Goal: Register for event/course

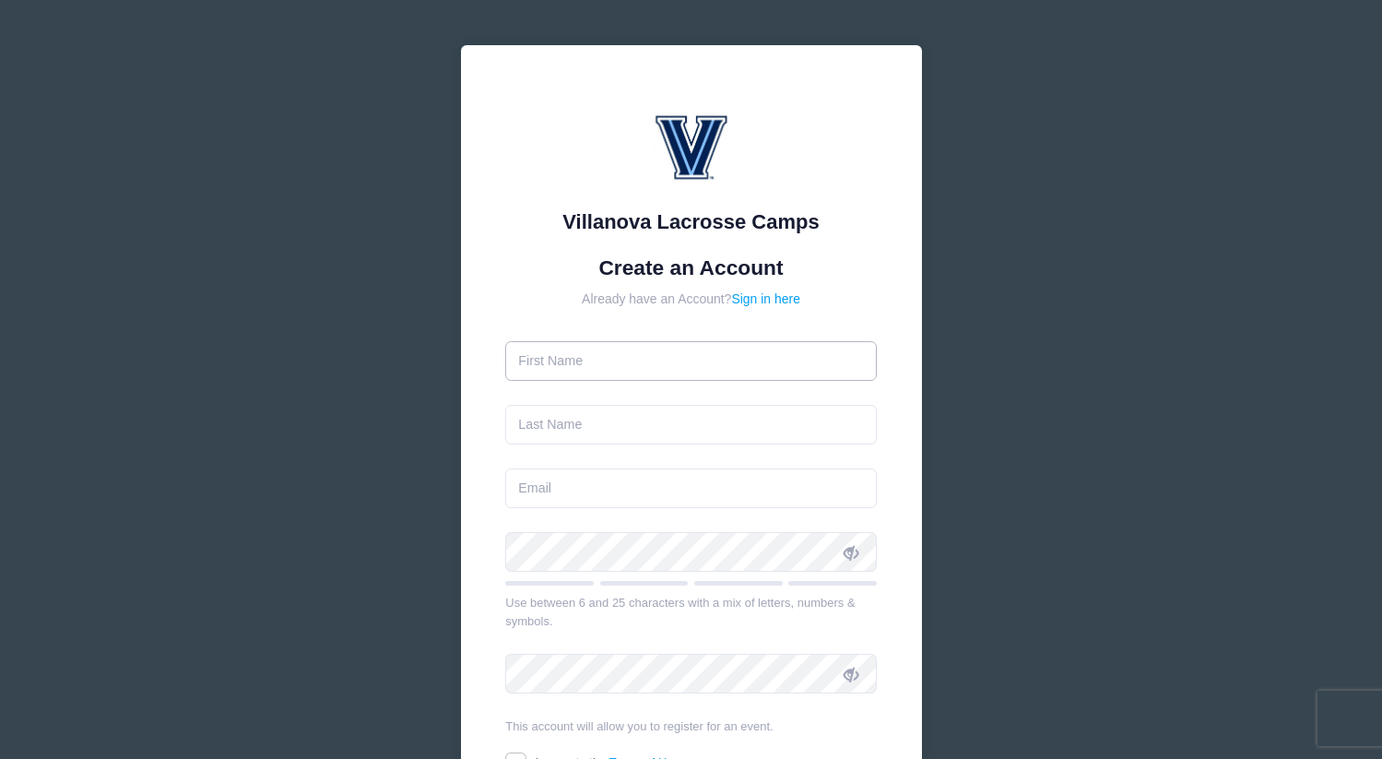
click at [579, 369] on input "text" at bounding box center [691, 361] width 372 height 40
type input "[PERSON_NAME]"
type input "Helmy"
type input "[EMAIL_ADDRESS][DOMAIN_NAME]"
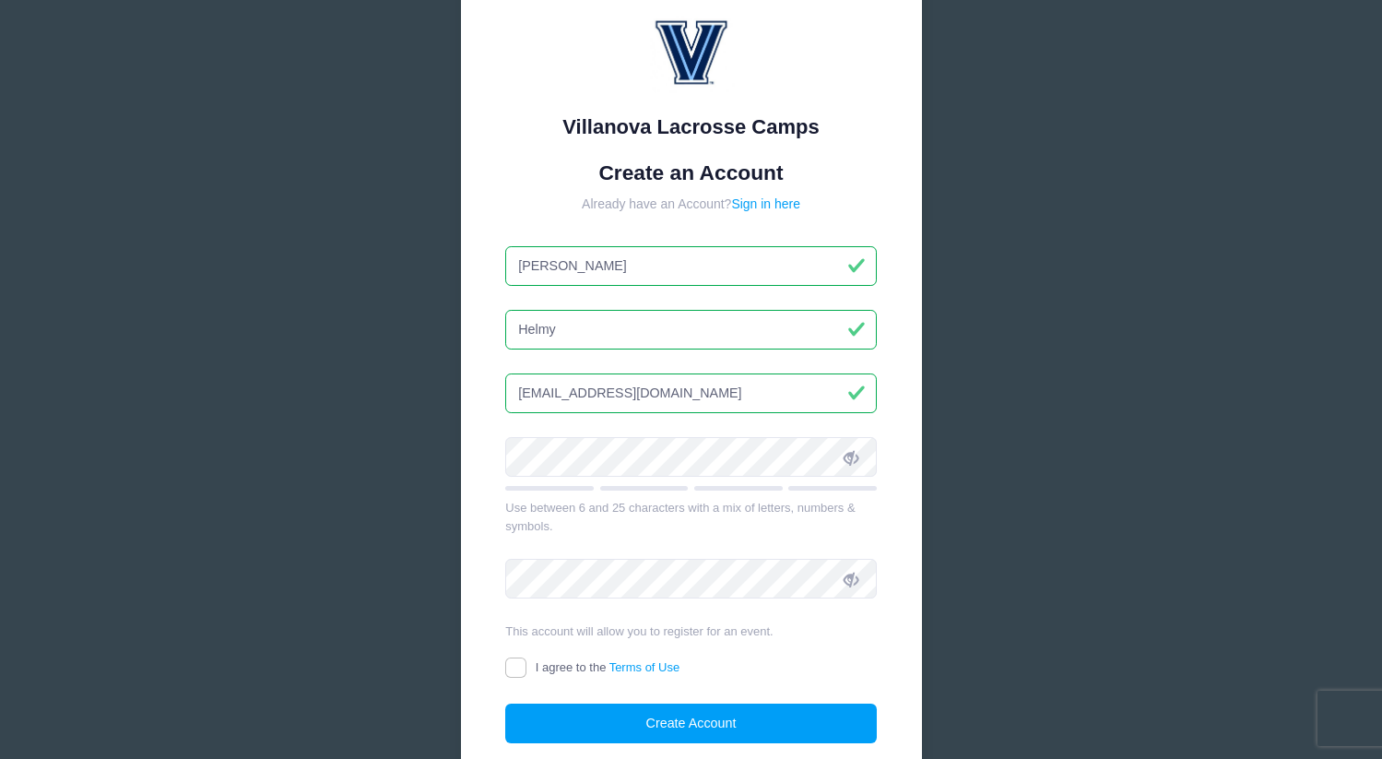
scroll to position [119, 0]
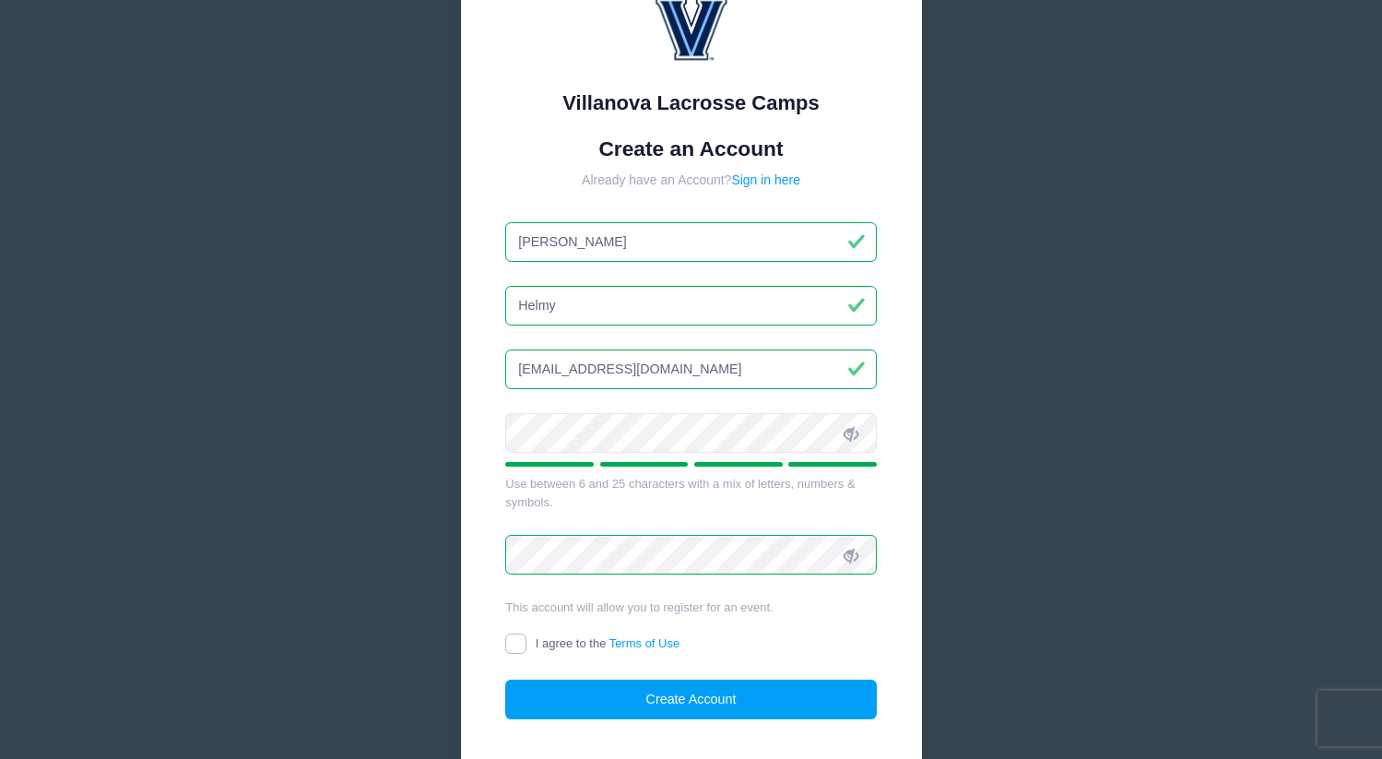
click at [517, 647] on input "I agree to the Terms of Use" at bounding box center [515, 644] width 21 height 21
checkbox input "true"
click at [613, 694] on button "Create Account" at bounding box center [691, 700] width 372 height 40
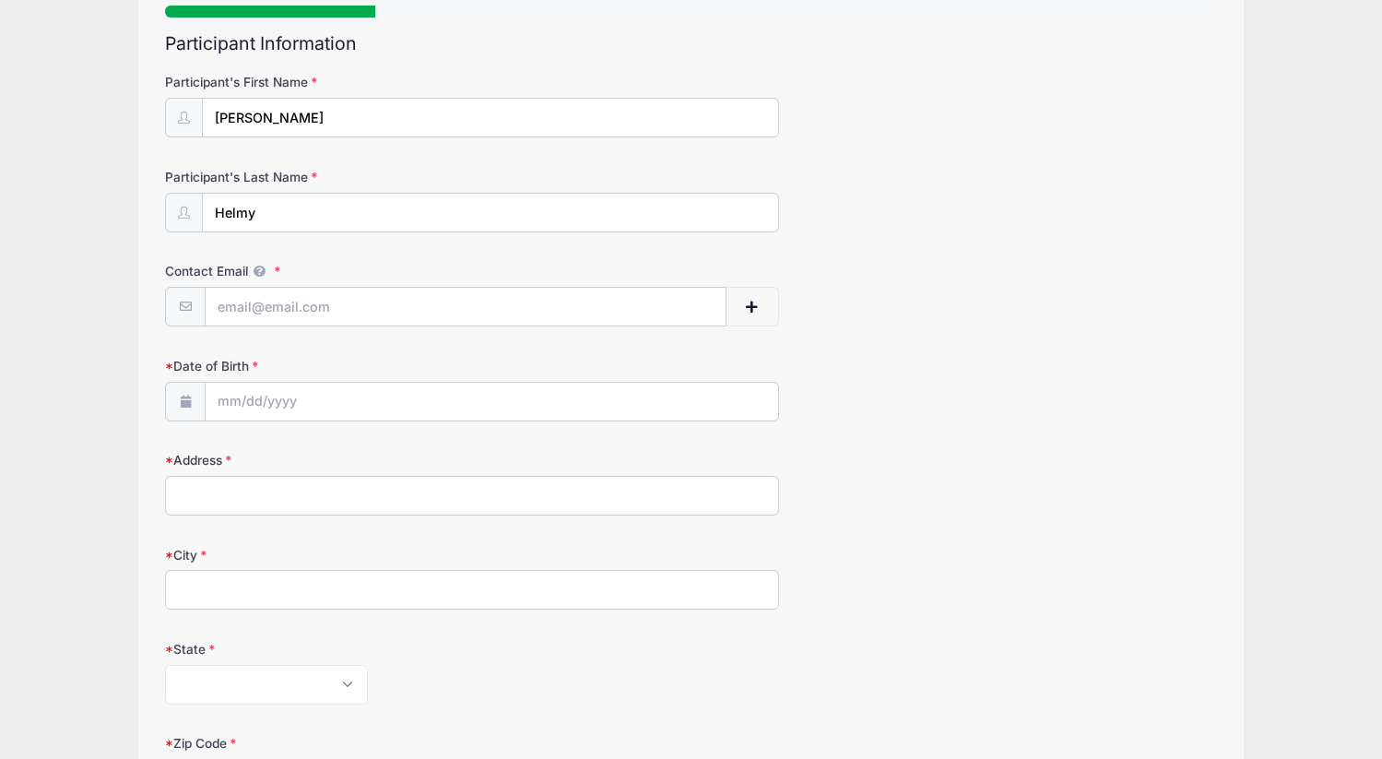
scroll to position [180, 0]
click at [420, 307] on input "Contact Email" at bounding box center [465, 307] width 519 height 40
type input "[EMAIL_ADDRESS][DOMAIN_NAME]"
type input "[STREET_ADDRESS]"
type input "[GEOGRAPHIC_DATA]"
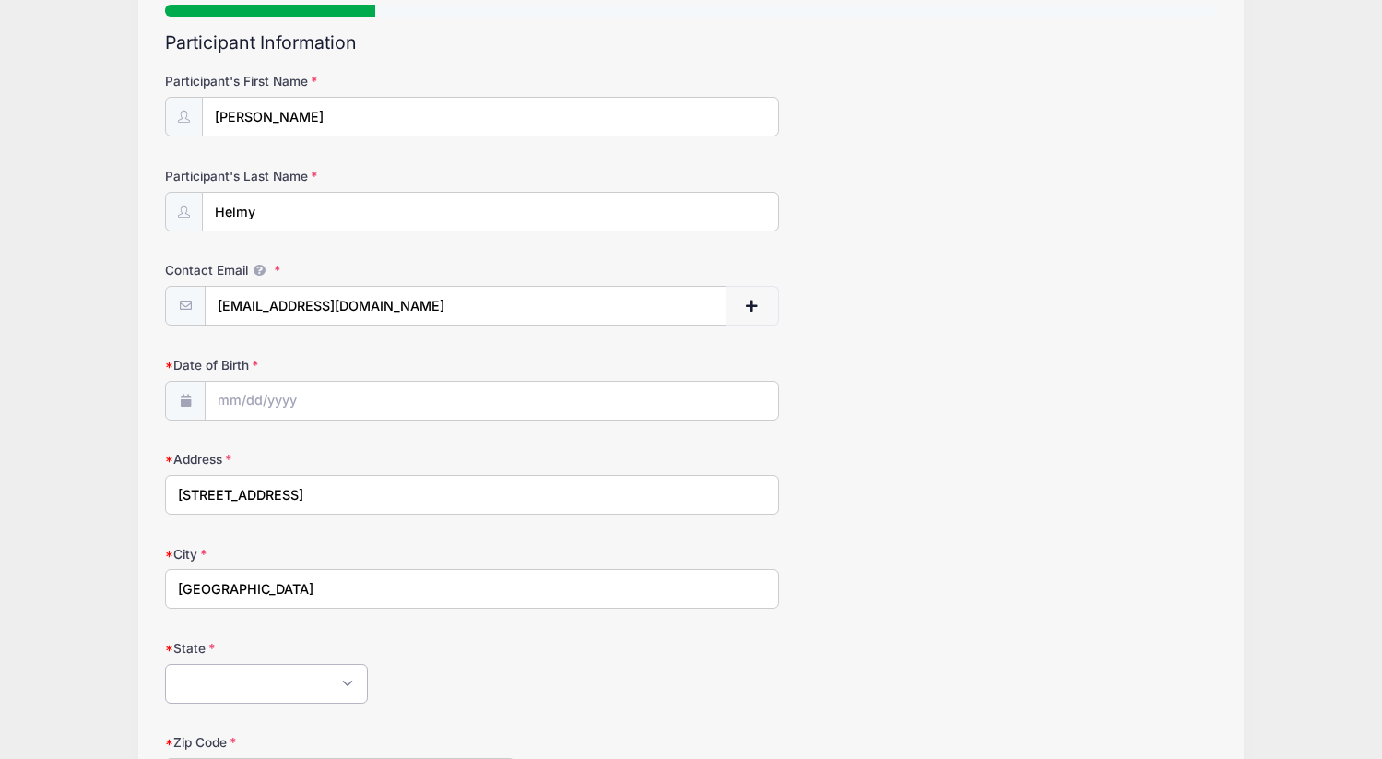
select select "NJ"
type input "07046"
type input "[PHONE_NUMBER]"
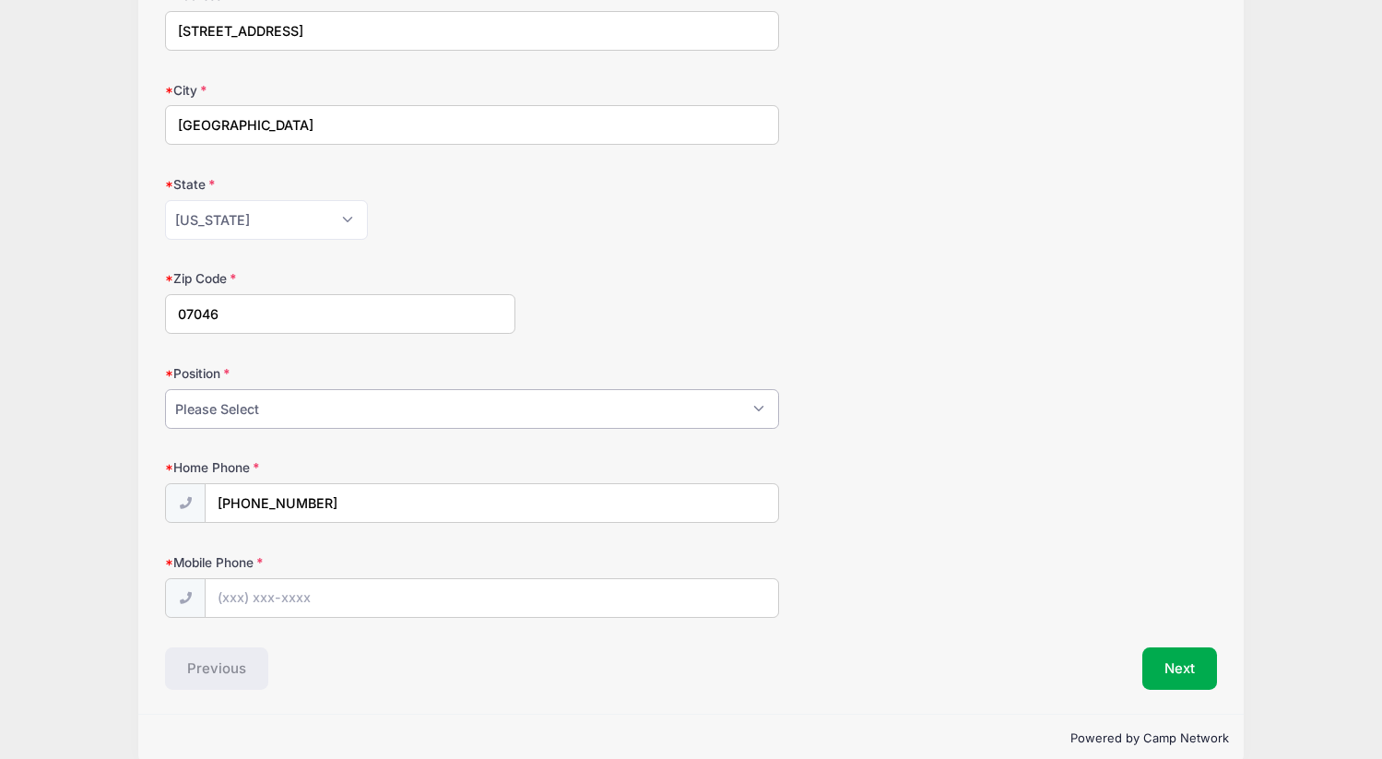
click at [343, 423] on select "Please Select Goalie Middie Defense Attack FOGO LSM" at bounding box center [471, 409] width 613 height 40
select select "Middie"
click at [257, 597] on input "Mobile Phone" at bounding box center [492, 601] width 572 height 40
type input "[PHONE_NUMBER]"
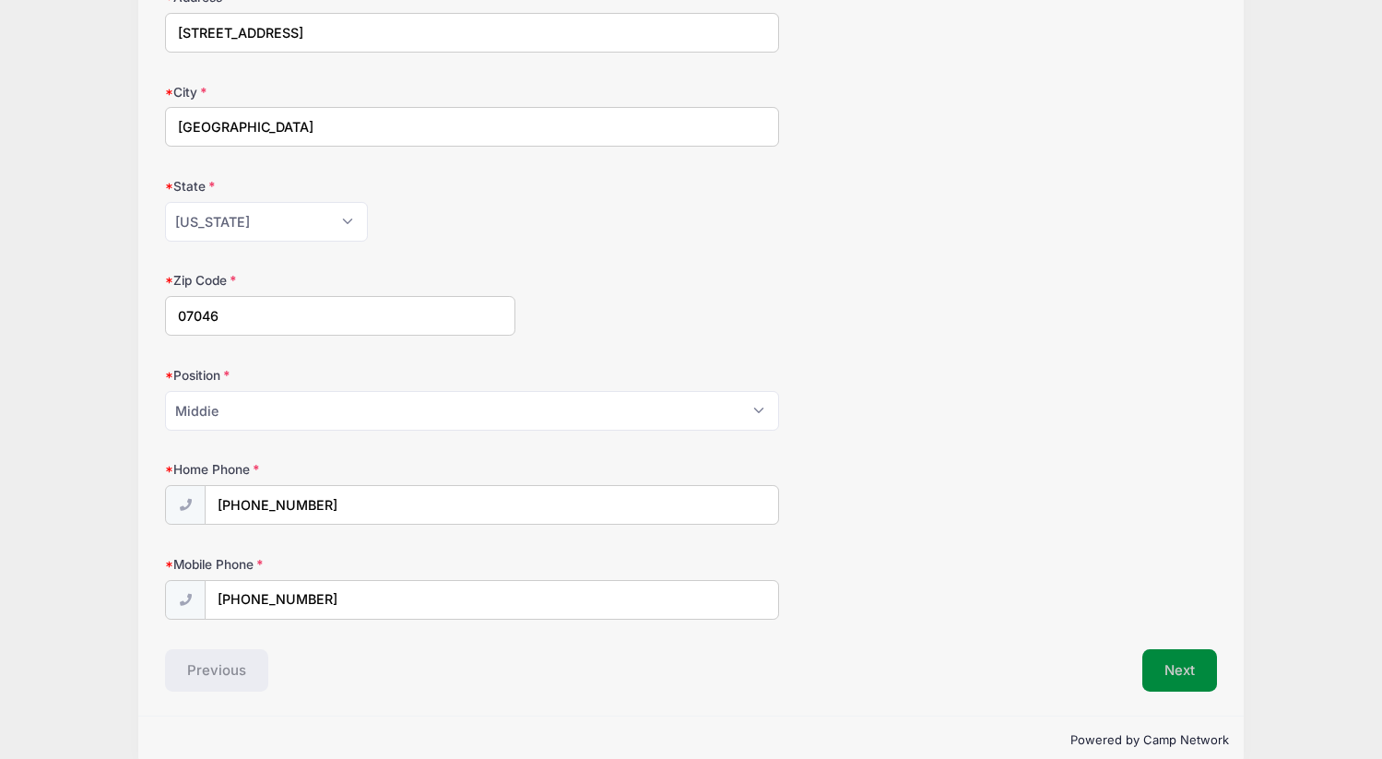
click at [1192, 670] on button "Next" at bounding box center [1180, 670] width 75 height 42
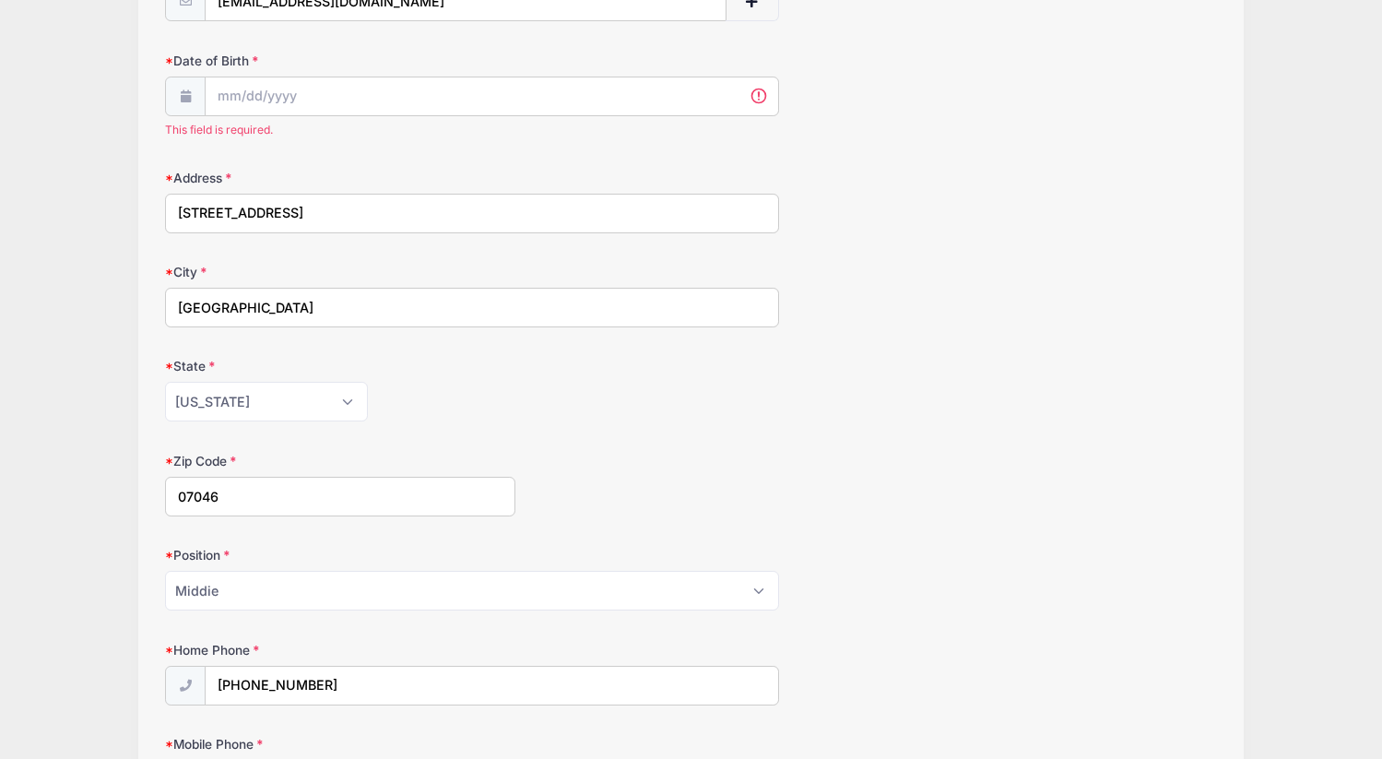
scroll to position [440, 0]
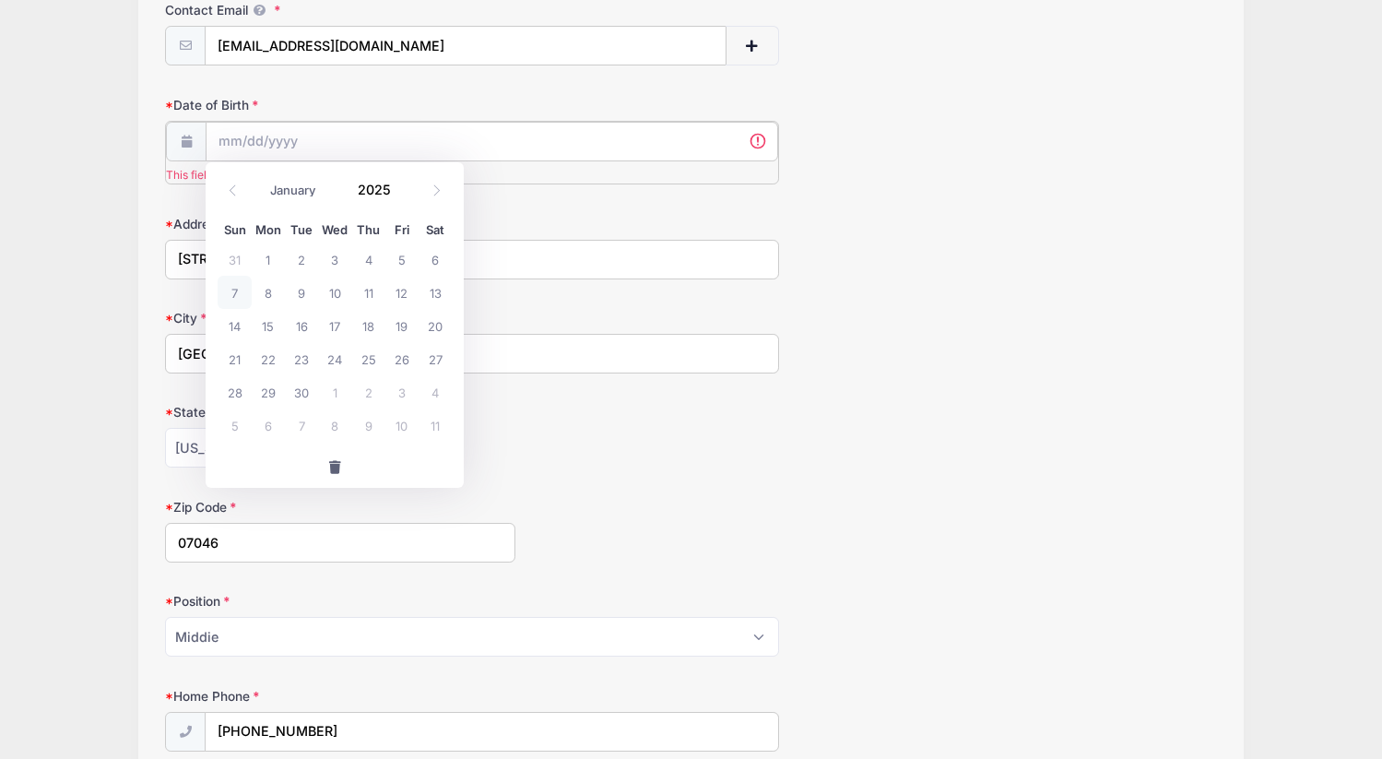
click at [258, 135] on input "Date of Birth" at bounding box center [492, 142] width 572 height 40
click at [221, 136] on input "Date of Birth" at bounding box center [492, 142] width 572 height 40
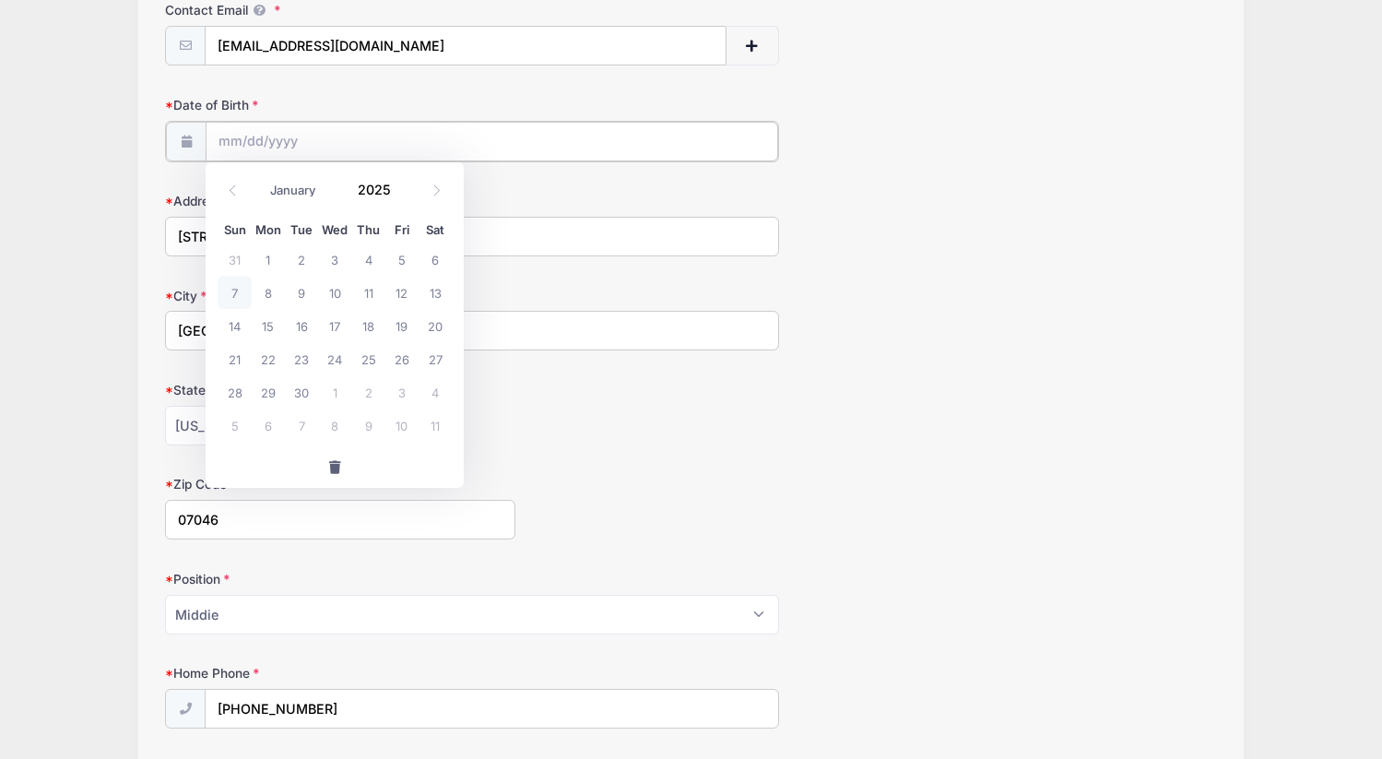
click at [224, 144] on input "Date of Birth" at bounding box center [492, 142] width 572 height 40
click at [240, 145] on input "Date of Birth" at bounding box center [492, 142] width 572 height 40
click at [242, 156] on input "Date of Birth" at bounding box center [492, 142] width 572 height 40
click at [291, 196] on select "January February March April May June July August September October November De…" at bounding box center [302, 190] width 82 height 24
select select "2"
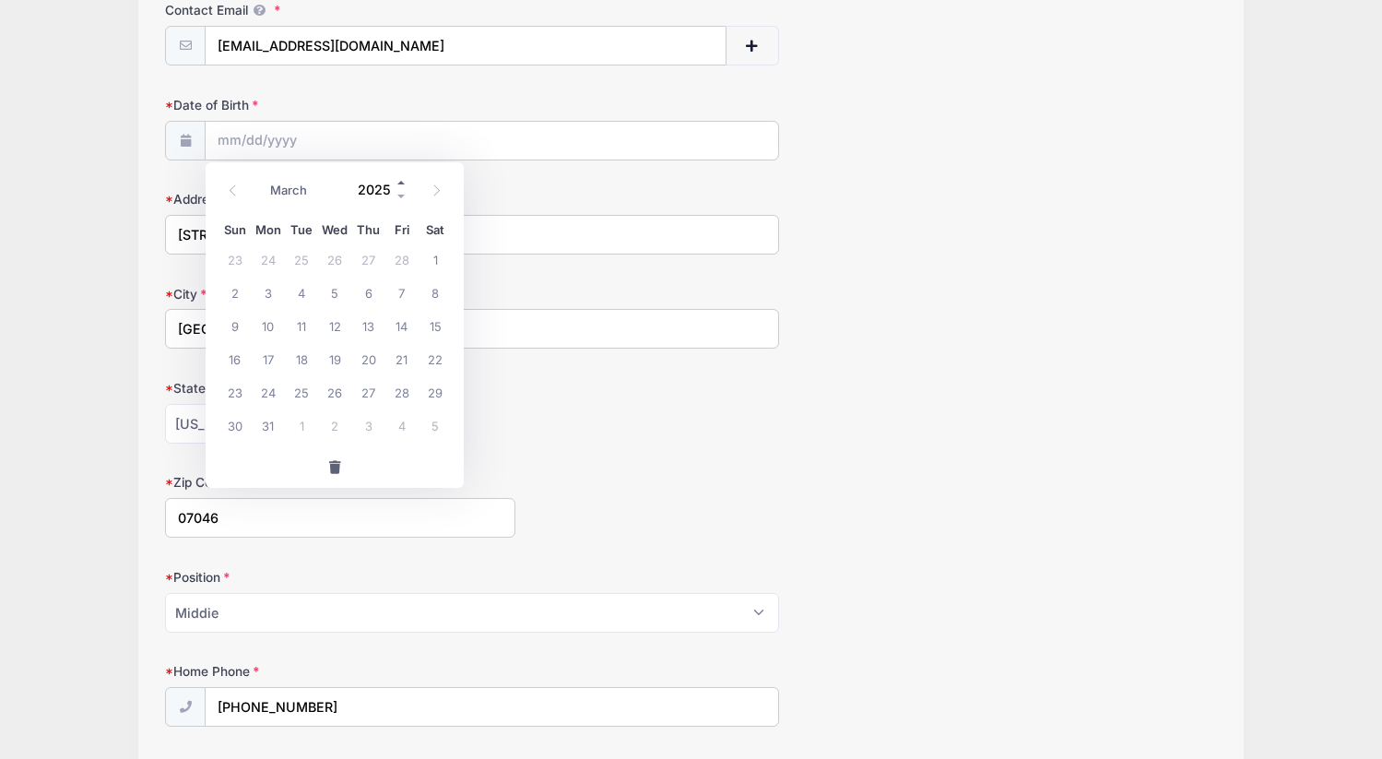
click at [404, 180] on span at bounding box center [402, 182] width 13 height 14
click at [404, 200] on span at bounding box center [402, 196] width 13 height 14
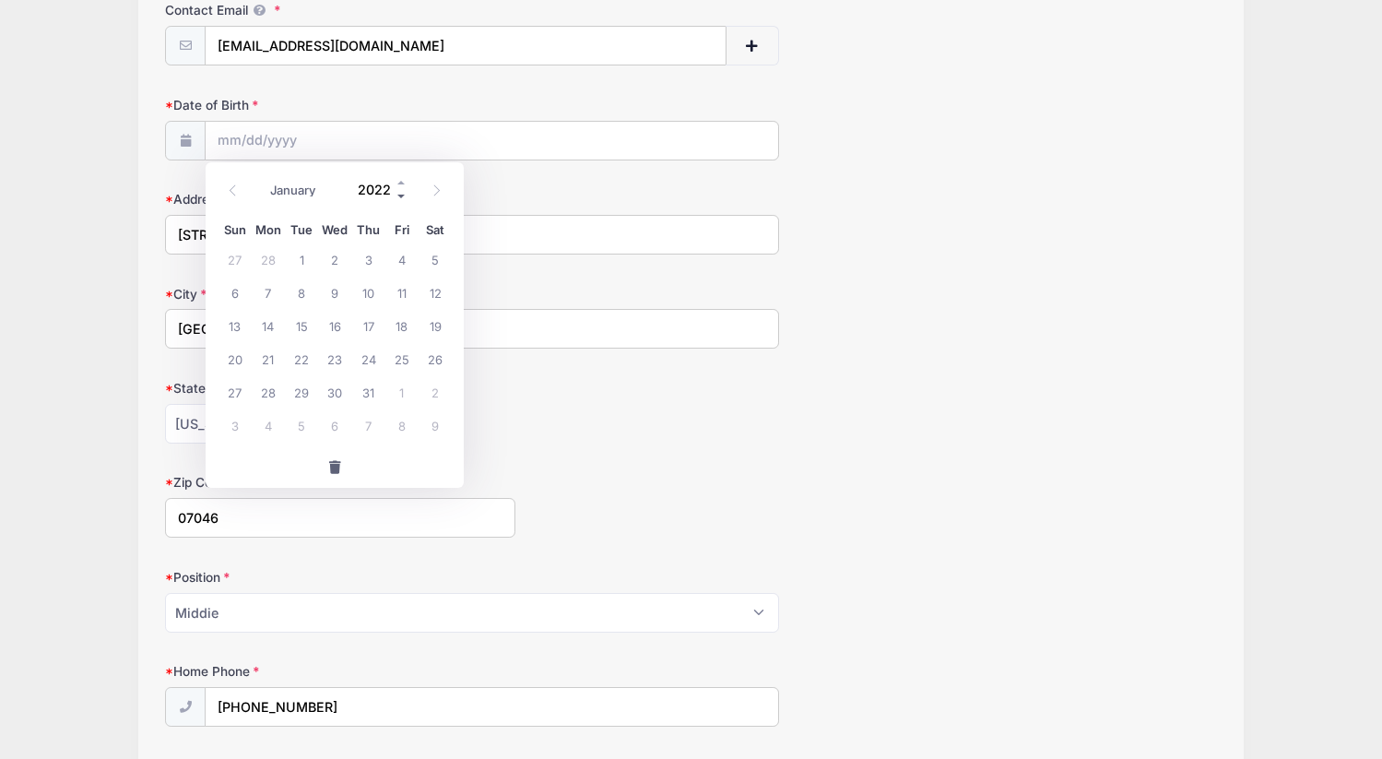
click at [404, 200] on span at bounding box center [402, 196] width 13 height 14
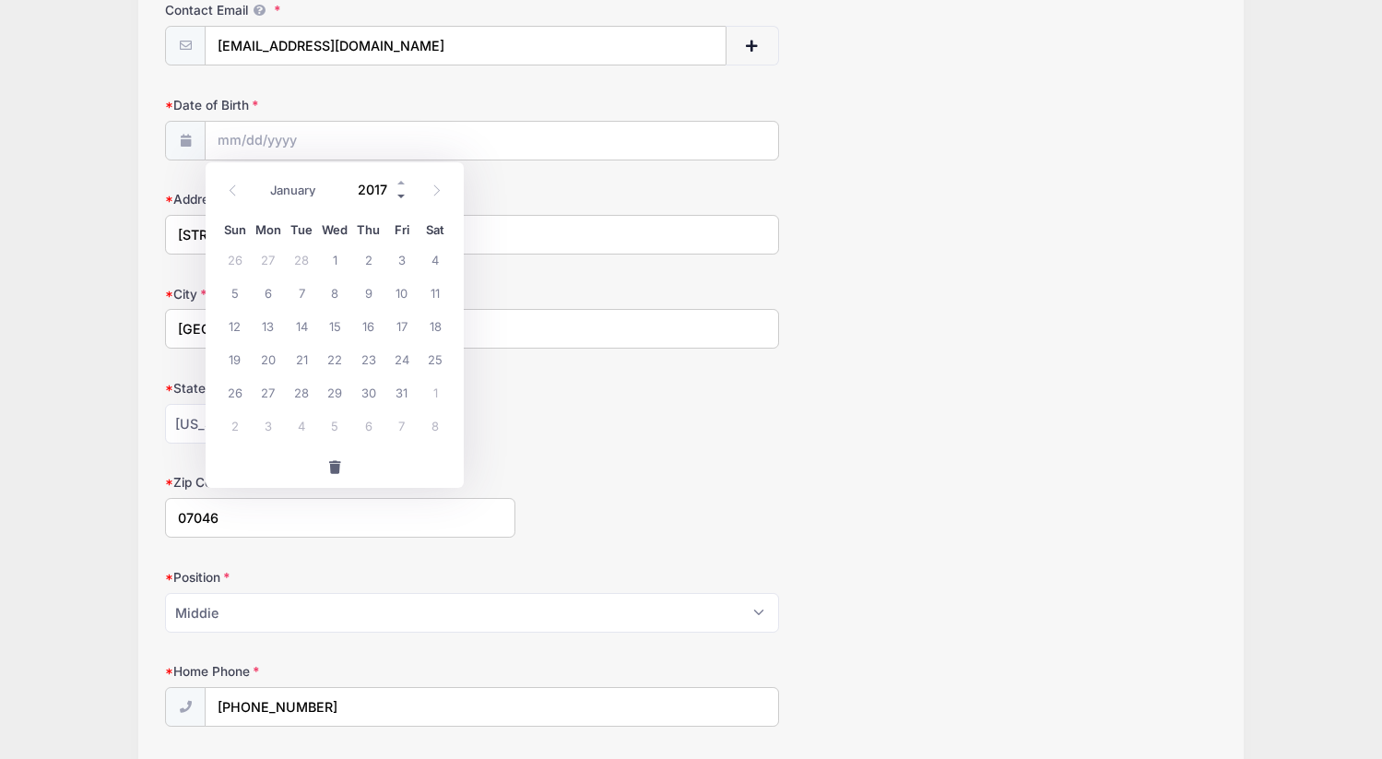
click at [404, 200] on span at bounding box center [402, 196] width 13 height 14
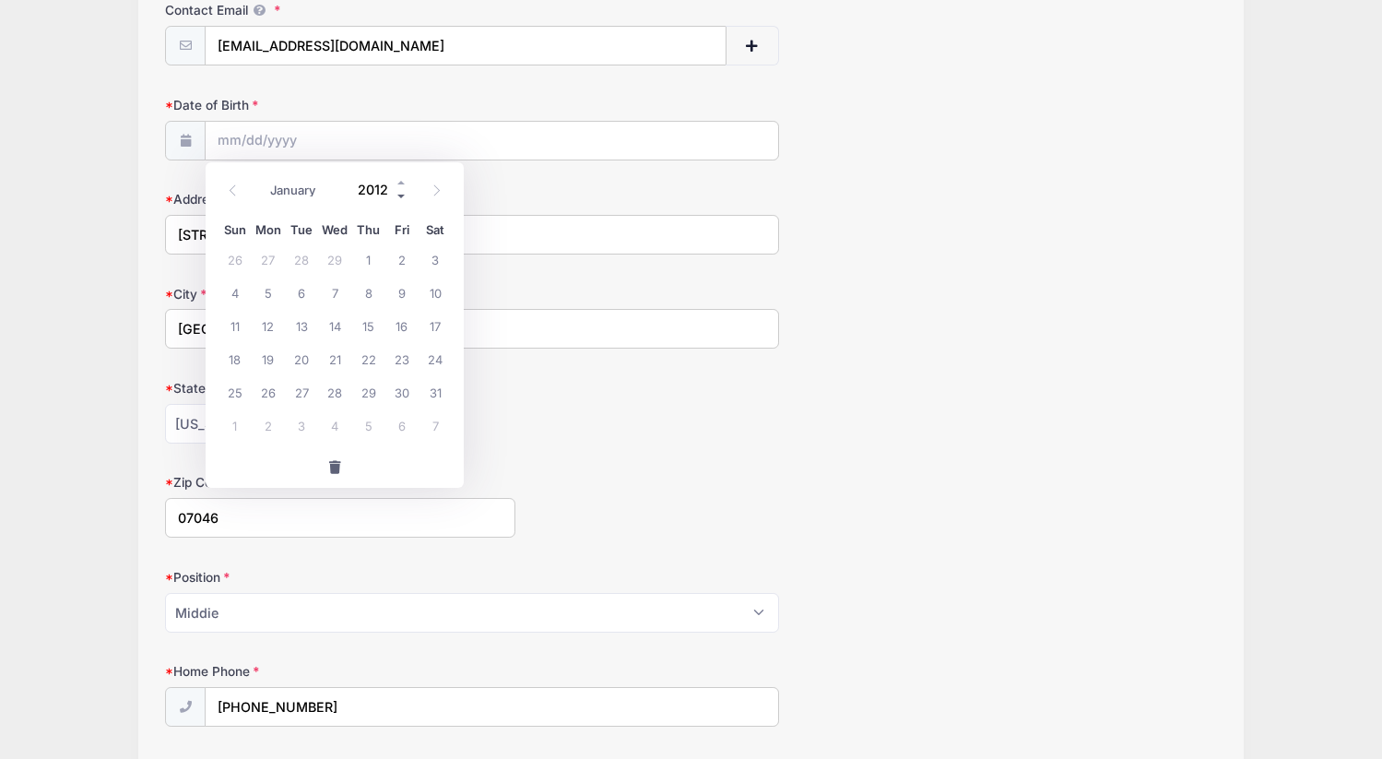
click at [404, 200] on span at bounding box center [402, 196] width 13 height 14
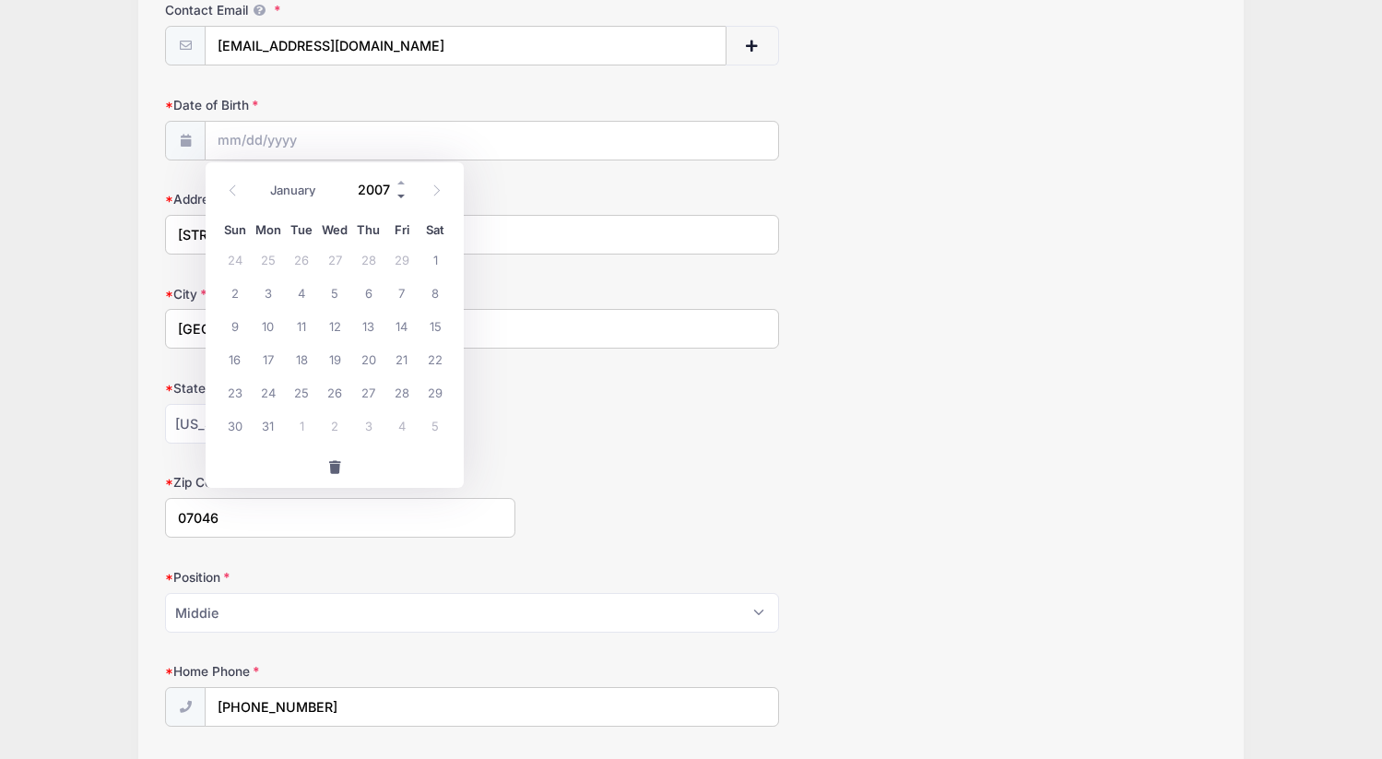
click at [404, 200] on span at bounding box center [402, 196] width 13 height 14
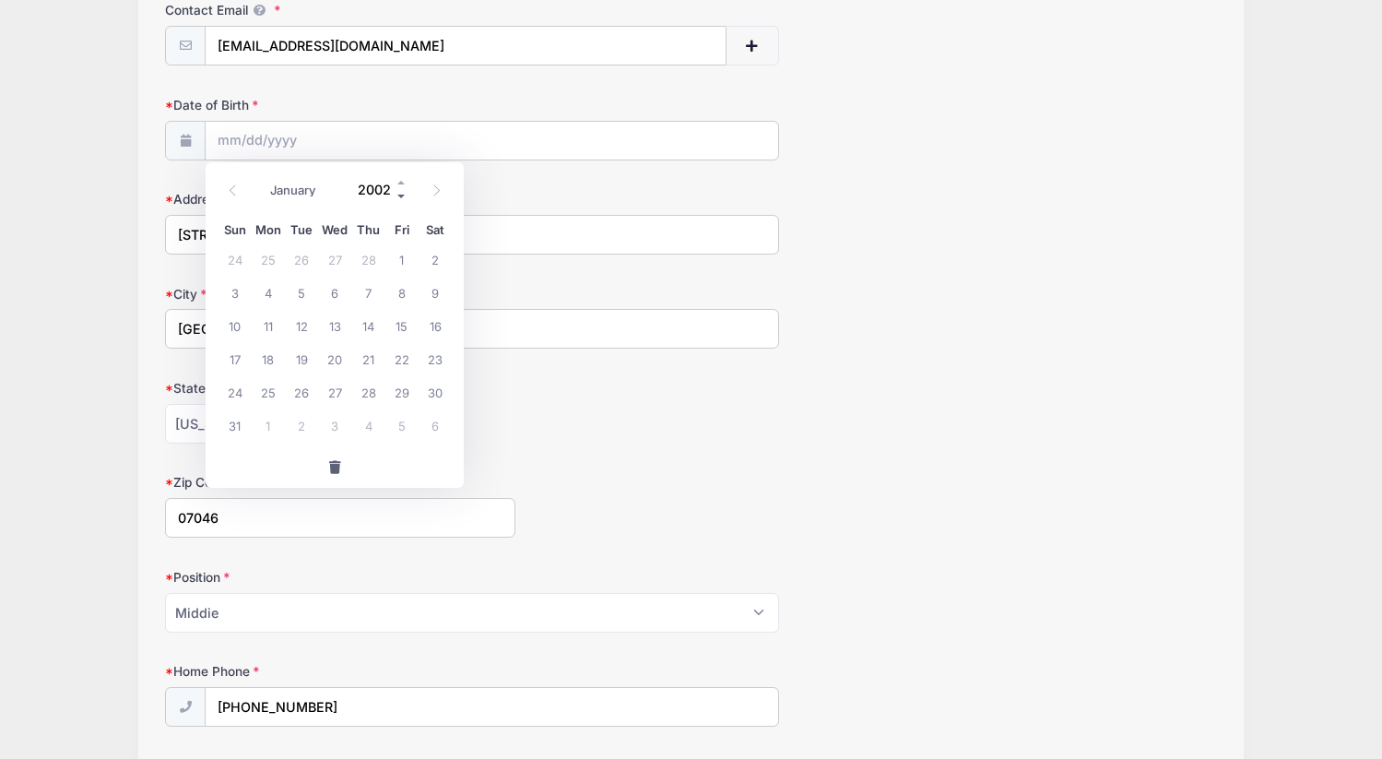
click at [404, 200] on span at bounding box center [402, 196] width 13 height 14
click at [402, 181] on span at bounding box center [402, 182] width 13 height 14
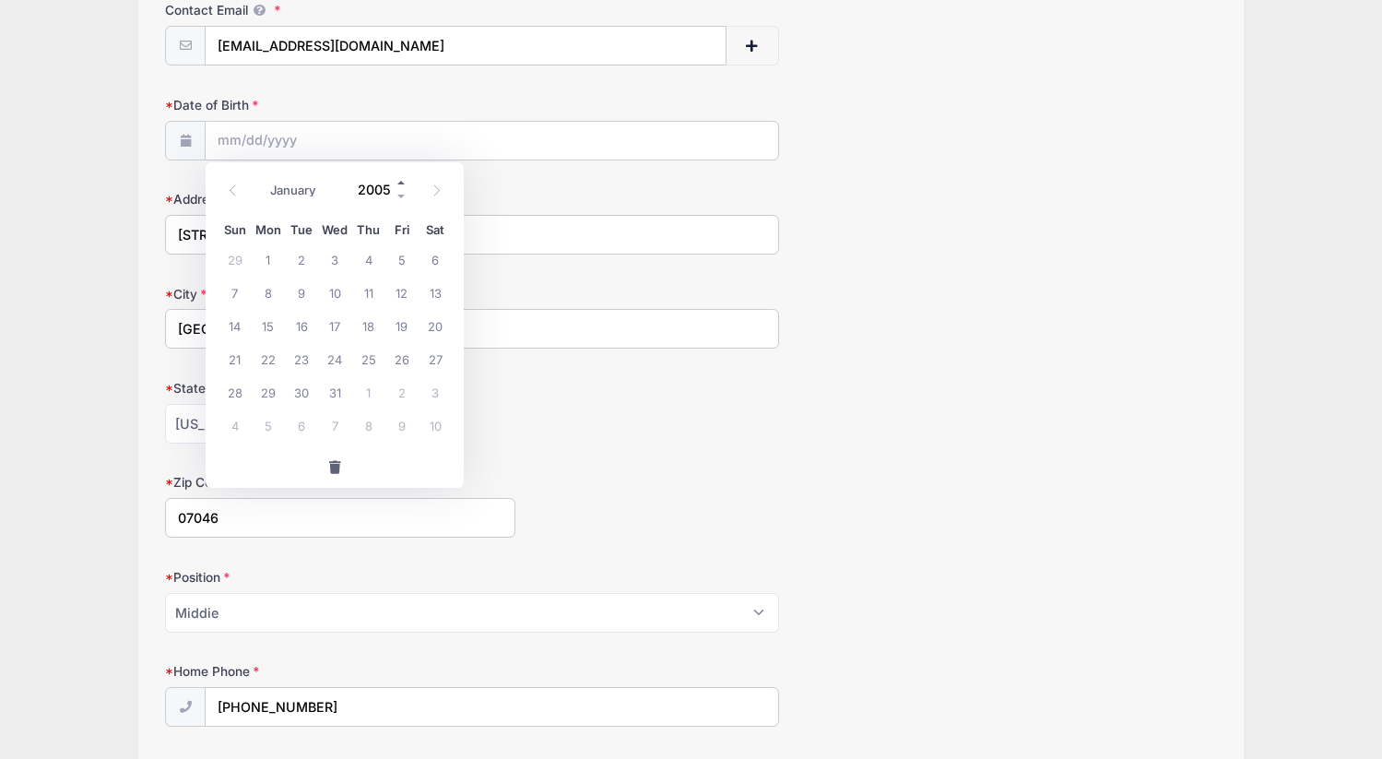
click at [402, 181] on span at bounding box center [402, 182] width 13 height 14
type input "2009"
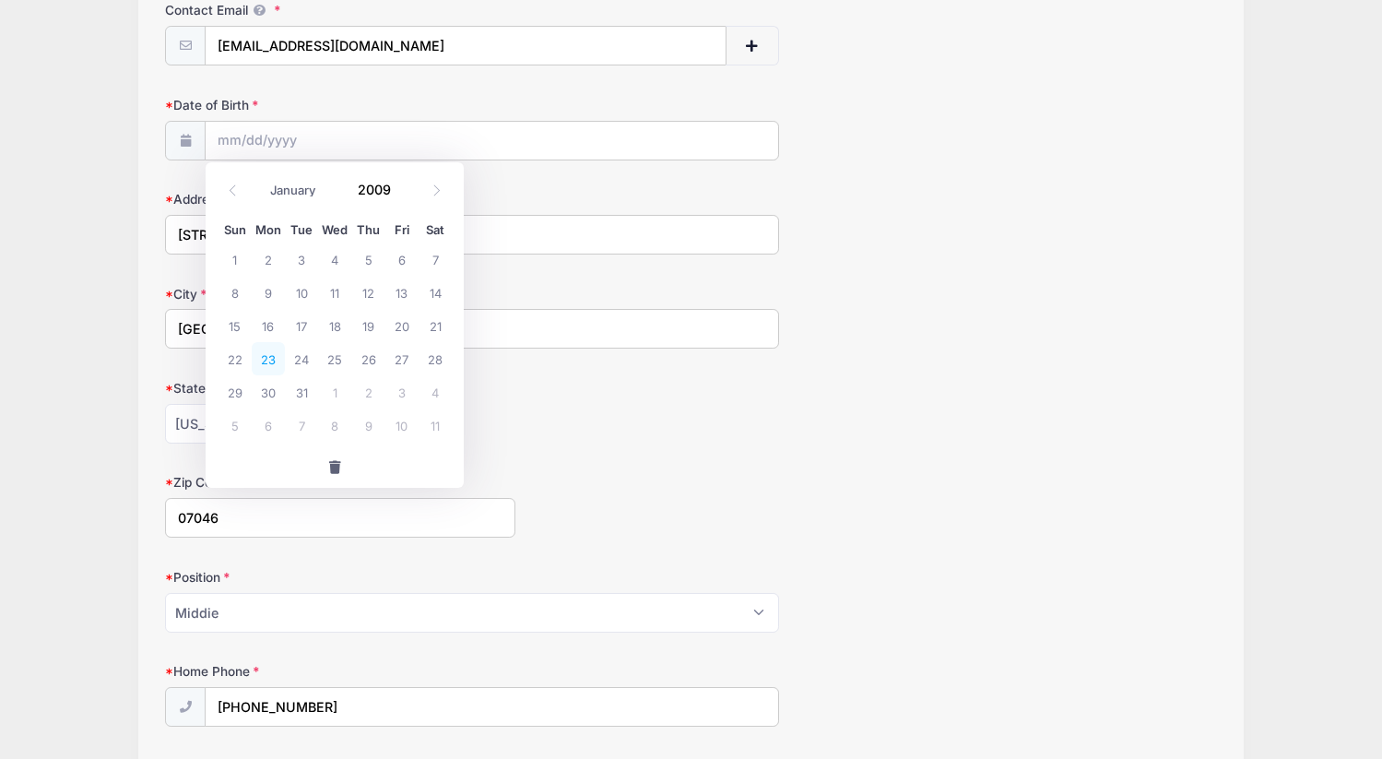
click at [266, 363] on span "23" at bounding box center [268, 358] width 33 height 33
type input "[DATE]"
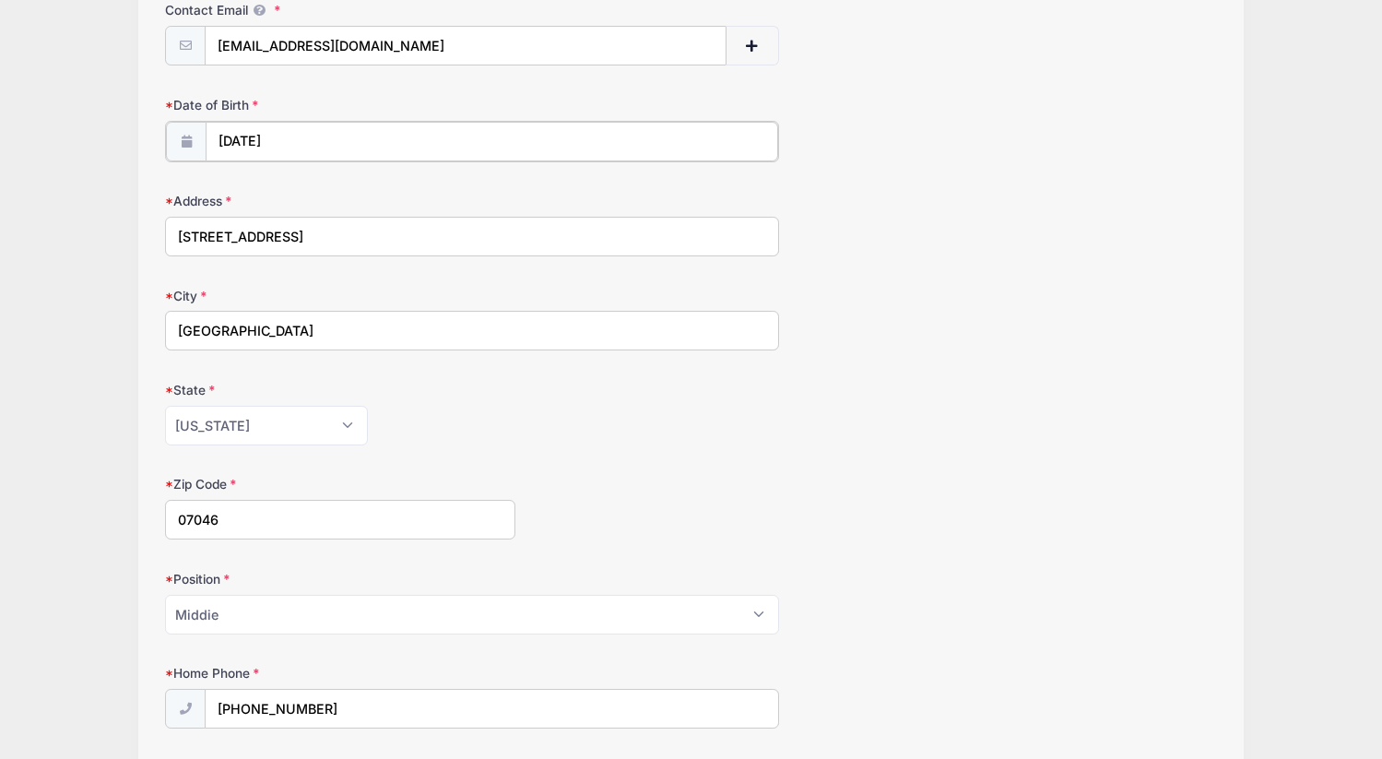
scroll to position [672, 0]
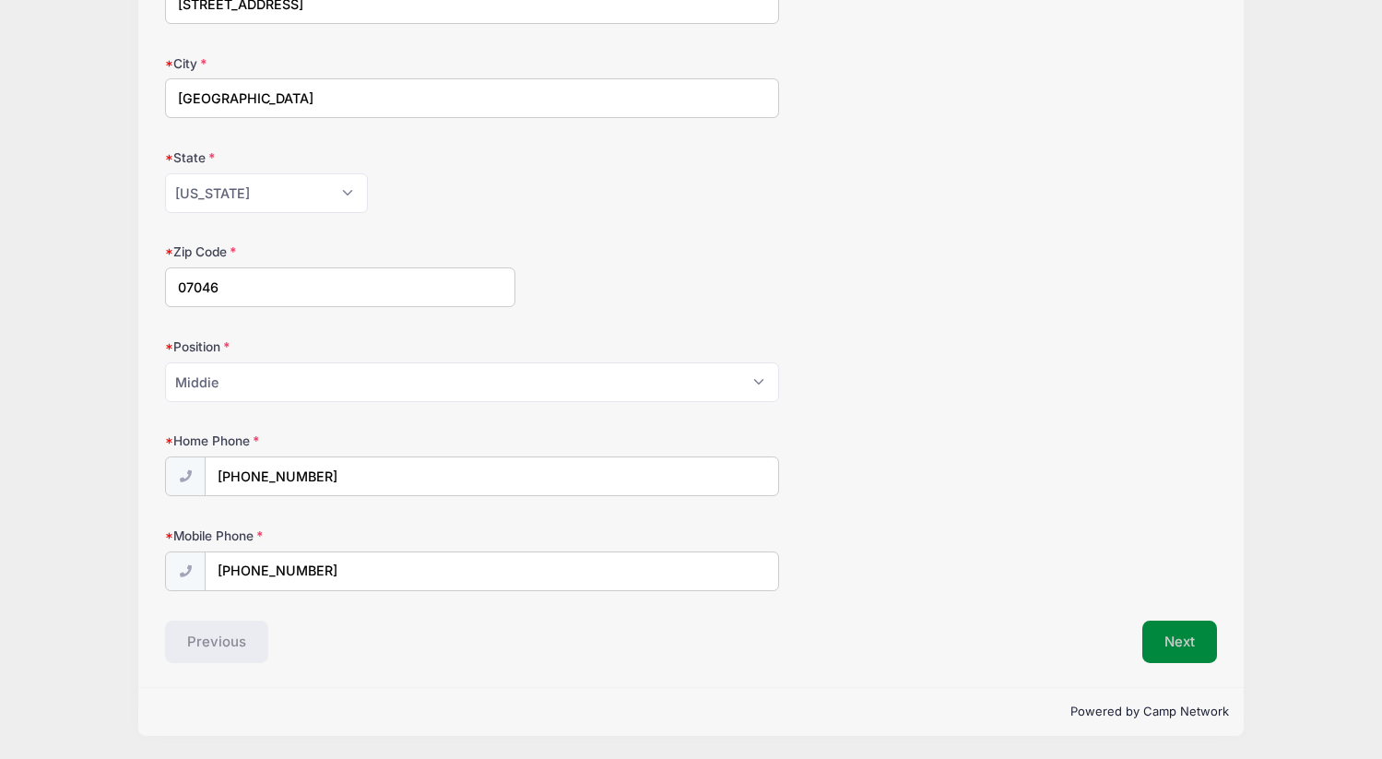
click at [1188, 651] on button "Next" at bounding box center [1180, 642] width 75 height 42
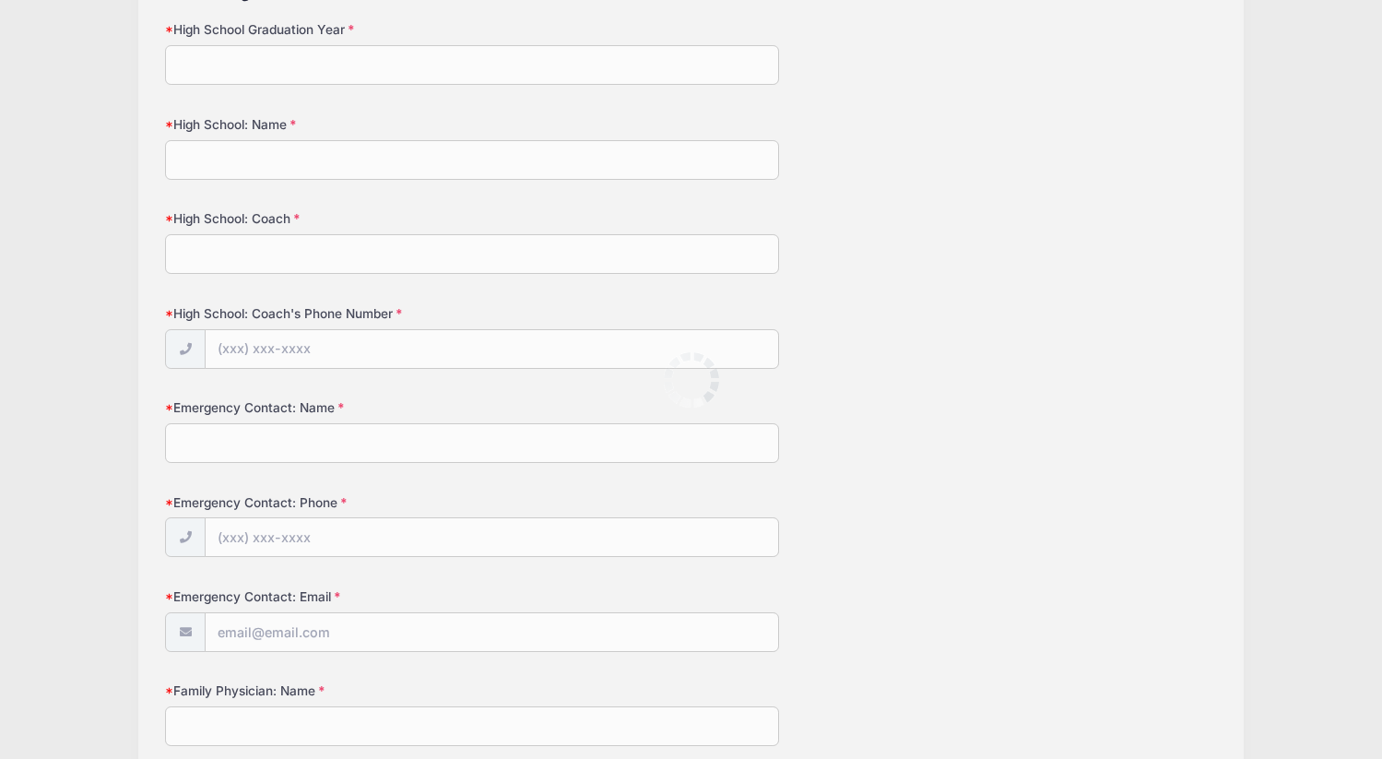
scroll to position [0, 0]
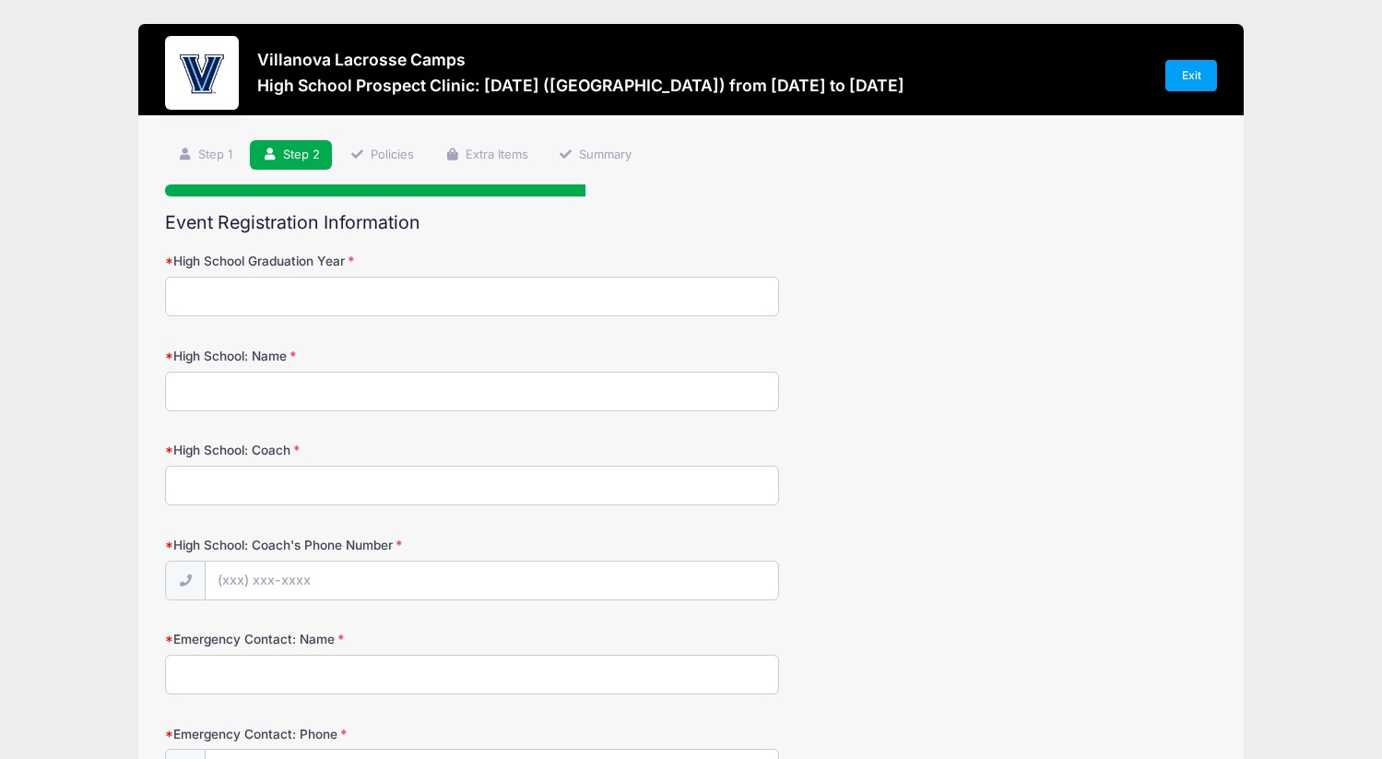
click at [603, 305] on input "High School Graduation Year" at bounding box center [471, 297] width 613 height 40
type input "2027"
click at [500, 398] on input "High School: Name" at bounding box center [471, 392] width 613 height 40
type input "G"
type input "Mountain Lakes Lacrosse"
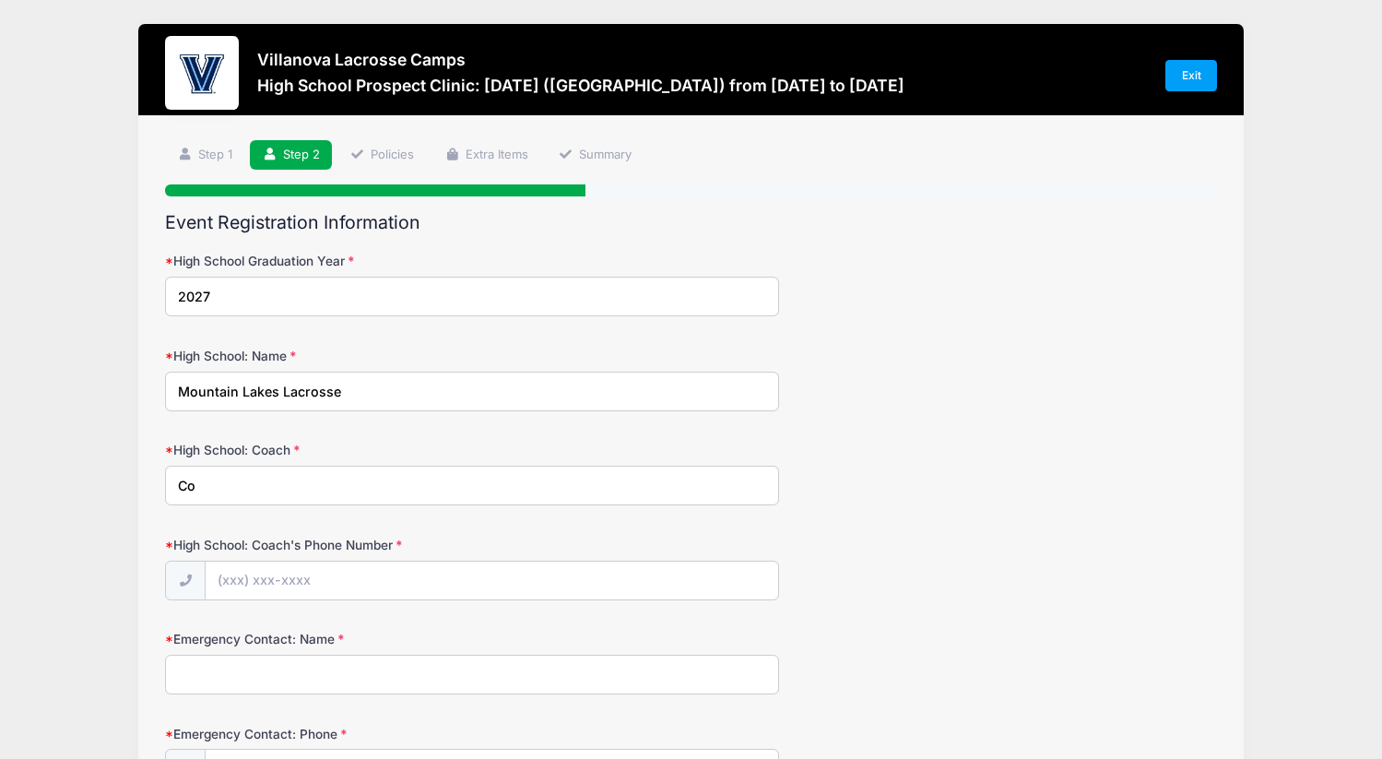
type input "C"
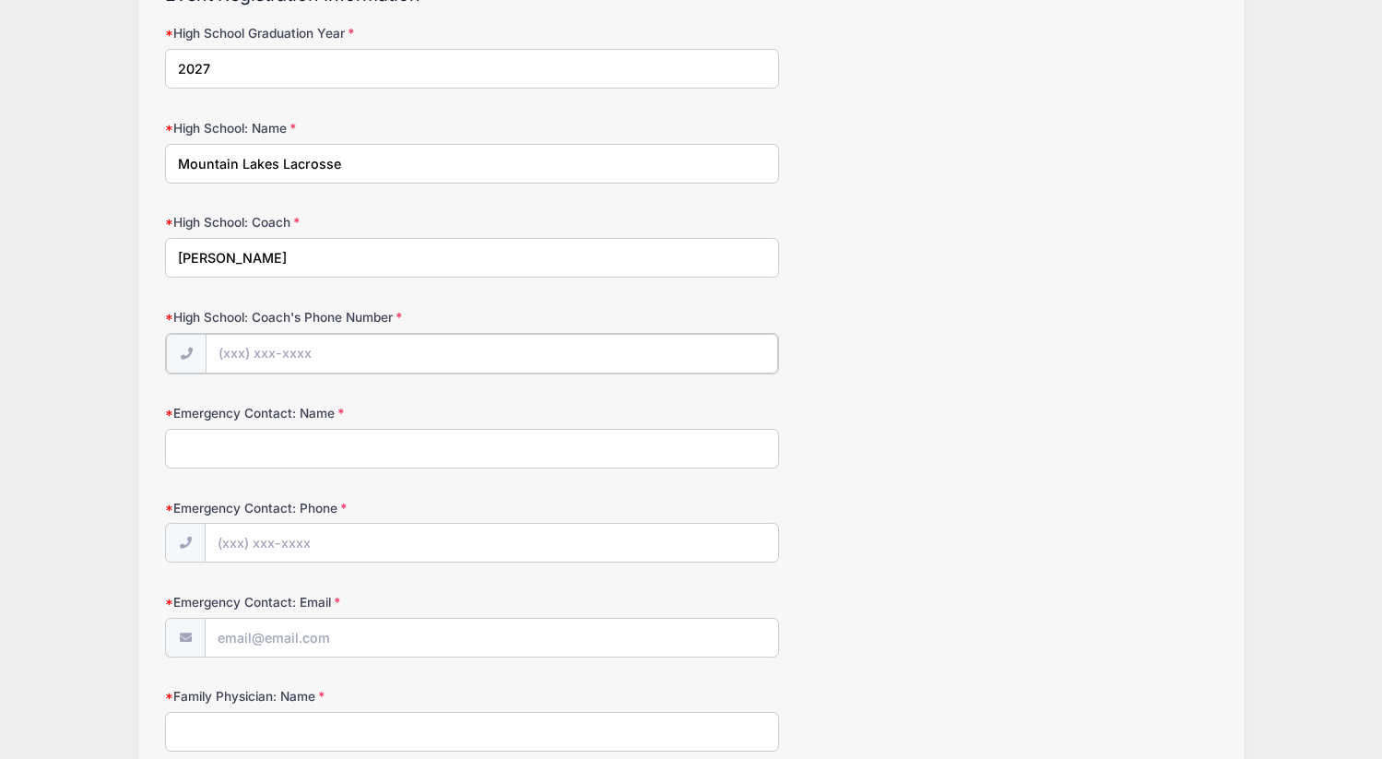
scroll to position [231, 0]
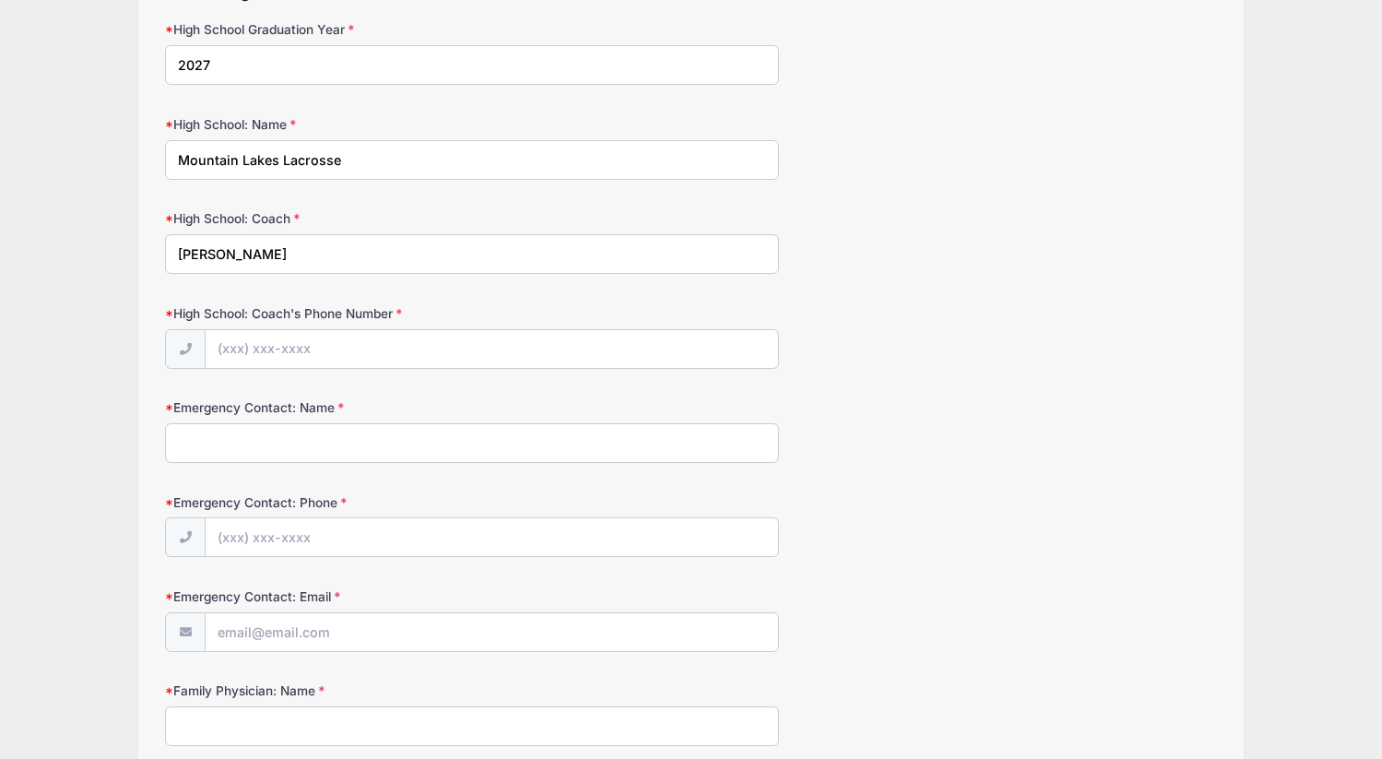
click at [219, 250] on input "[PERSON_NAME]" at bounding box center [471, 254] width 613 height 40
type input "[PERSON_NAME]"
click at [264, 354] on input "High School: Coach's Phone Number" at bounding box center [492, 350] width 572 height 40
type input "[PHONE_NUMBER]"
type input "[PERSON_NAME]"
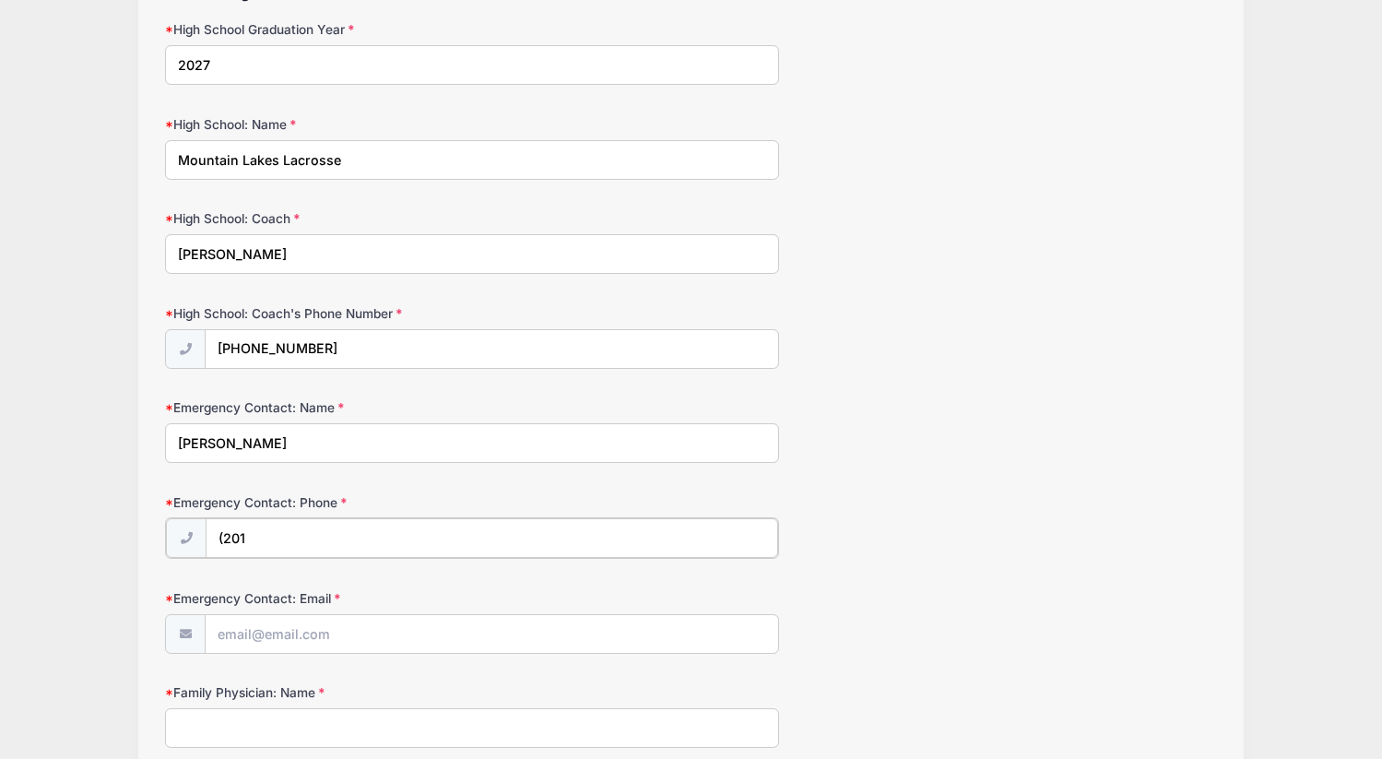
type input "[PHONE_NUMBER]"
type input "[EMAIL_ADDRESS][DOMAIN_NAME]"
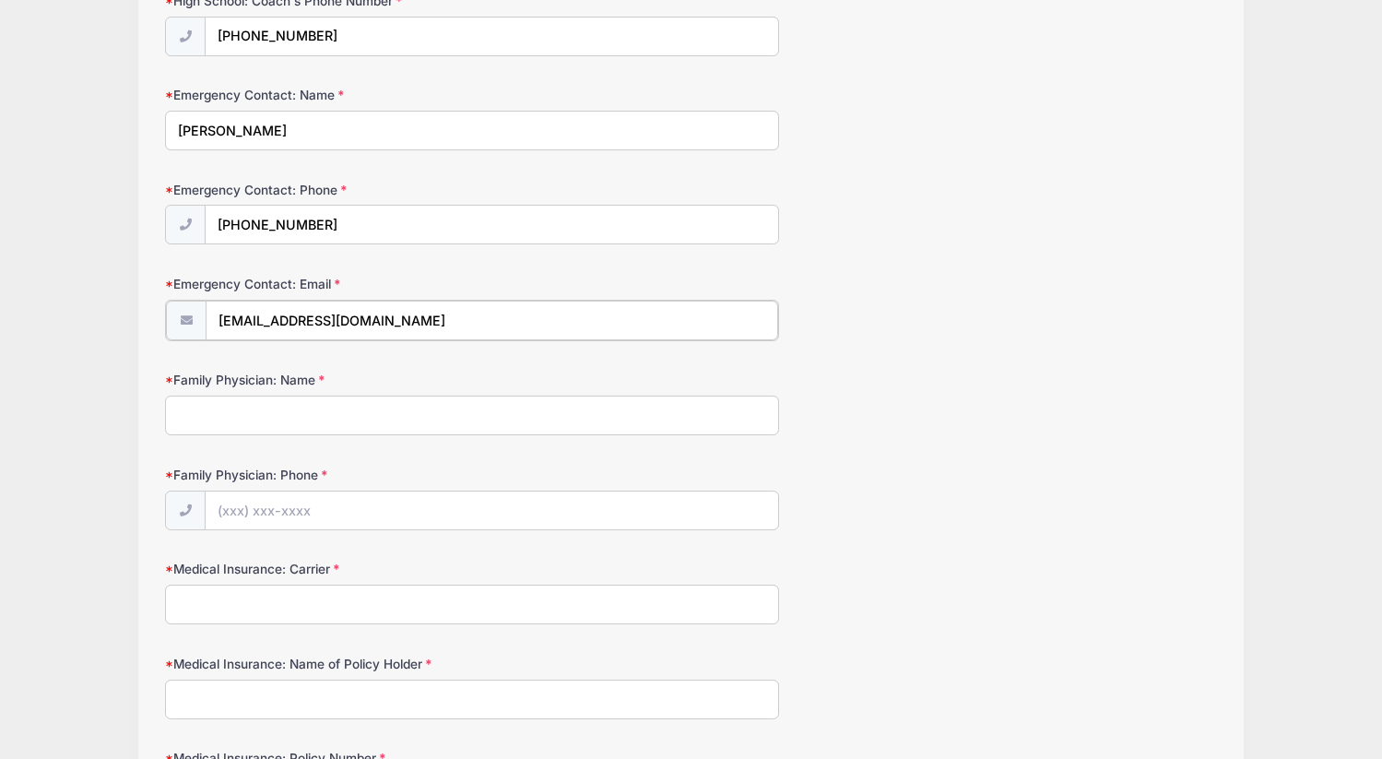
scroll to position [550, 0]
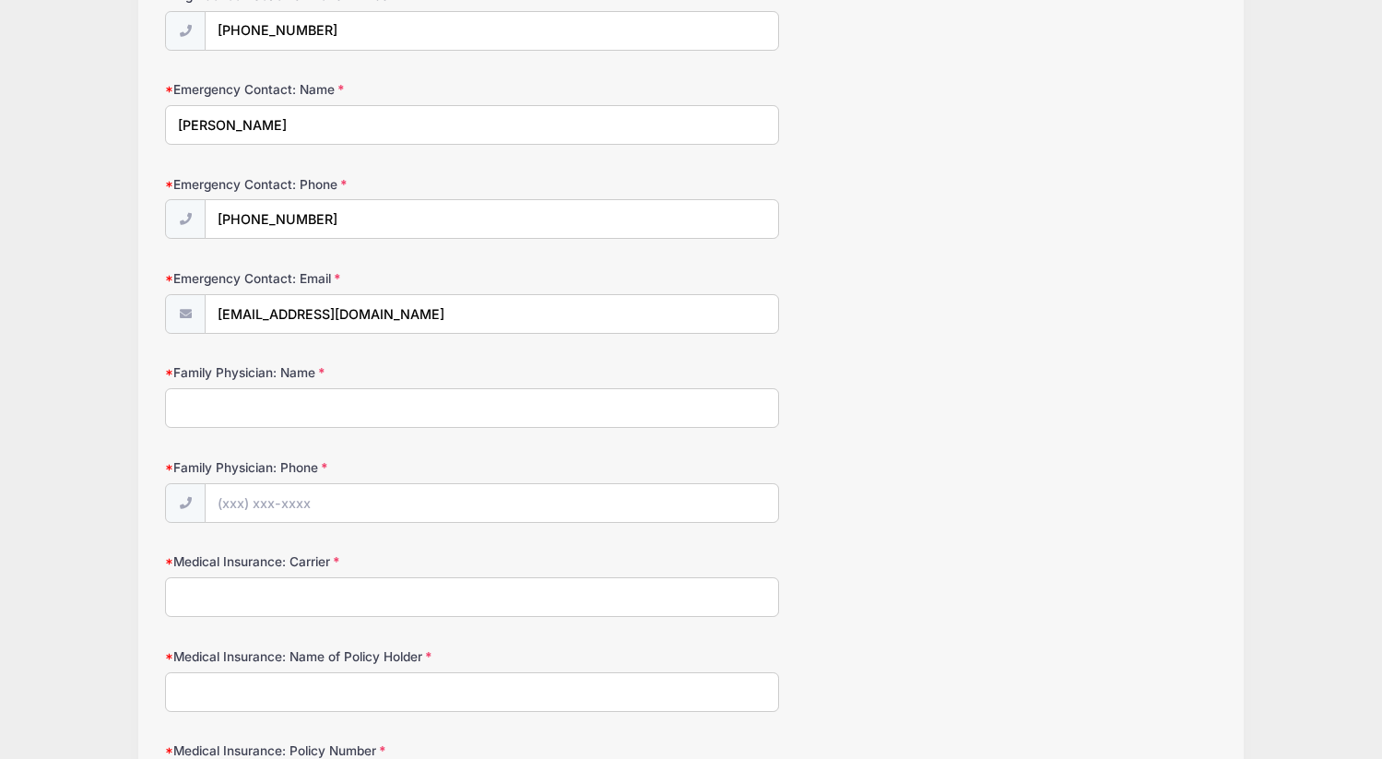
click at [322, 409] on input "Family Physician: Name" at bounding box center [471, 408] width 613 height 40
type input "Dr. Kintirolgou"
type input "[PHONE_NUMBER]"
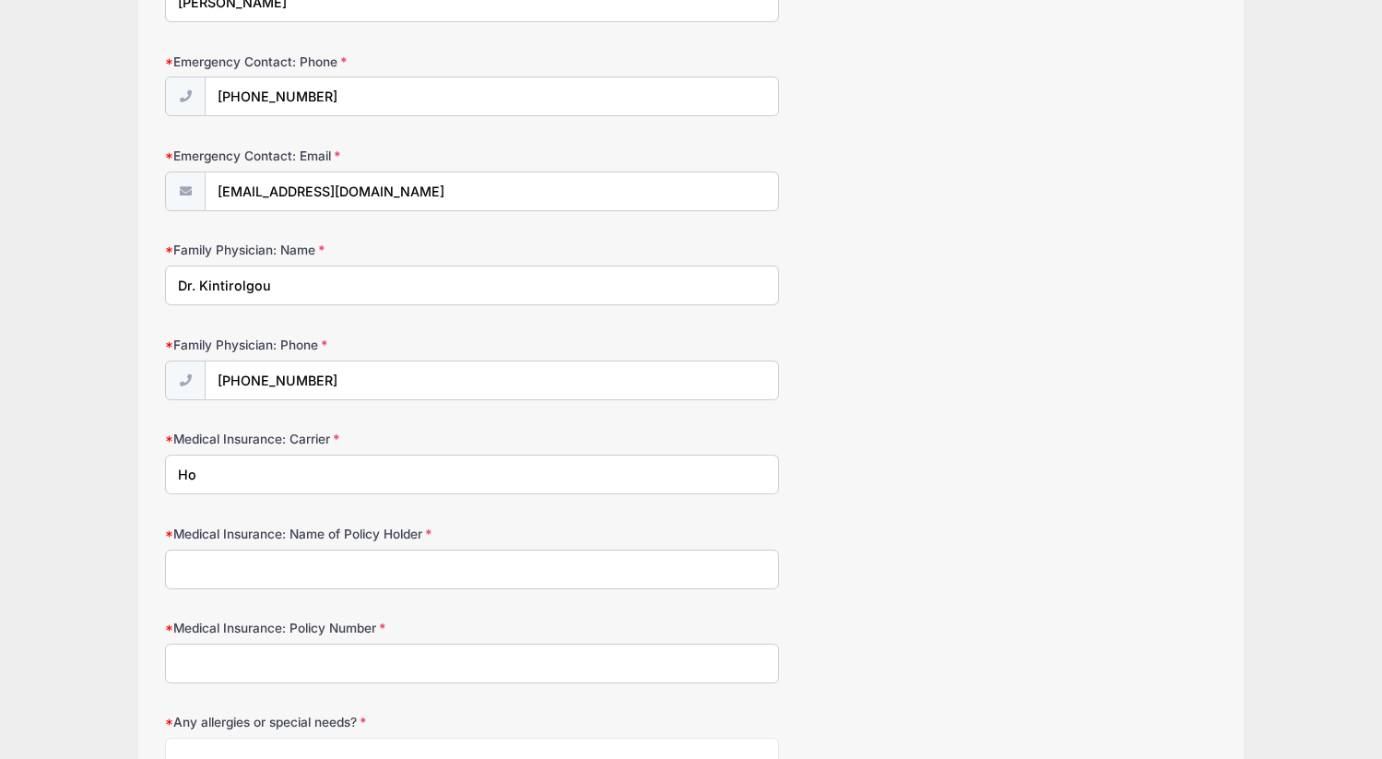
scroll to position [673, 0]
type input "Horizon"
type input "H"
type input "GH90987723"
type input "[PERSON_NAME]"
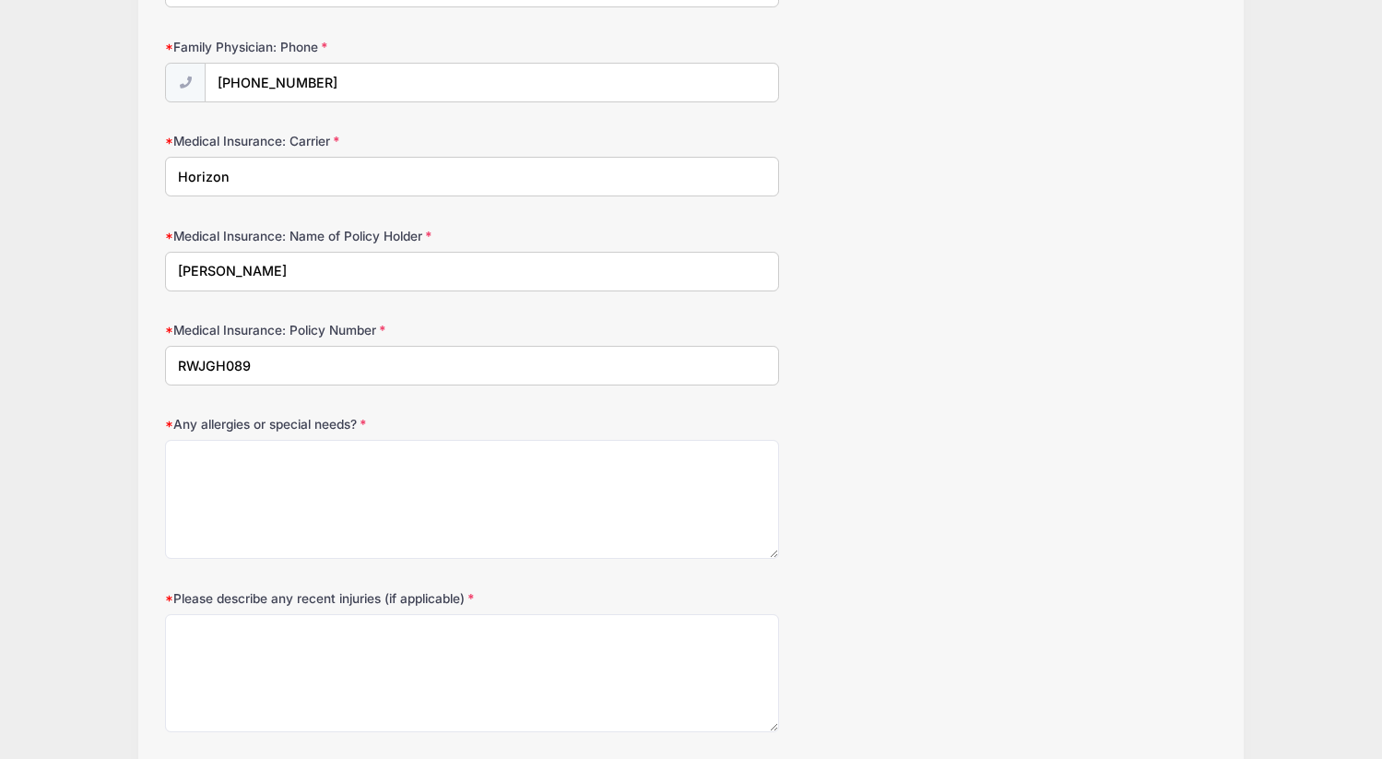
scroll to position [988, 0]
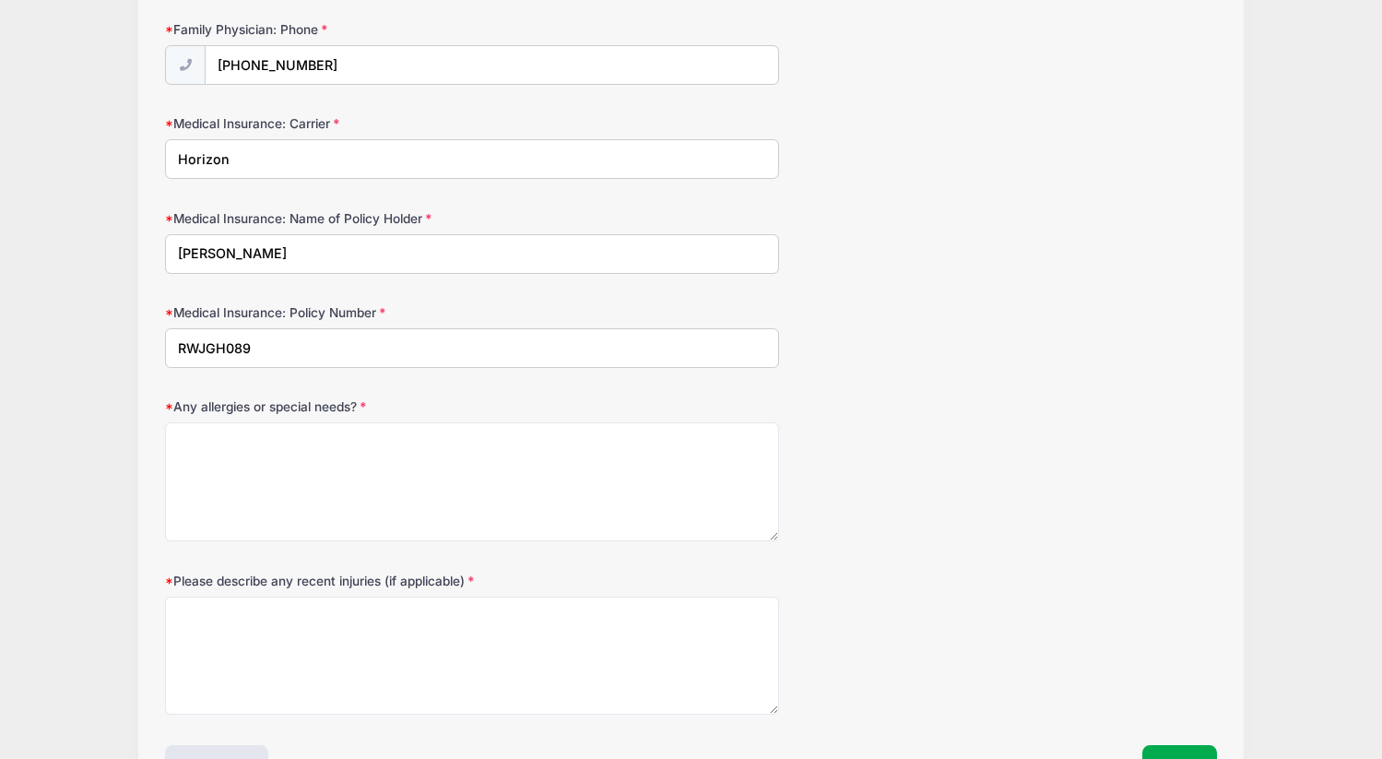
type input "RWJGH089"
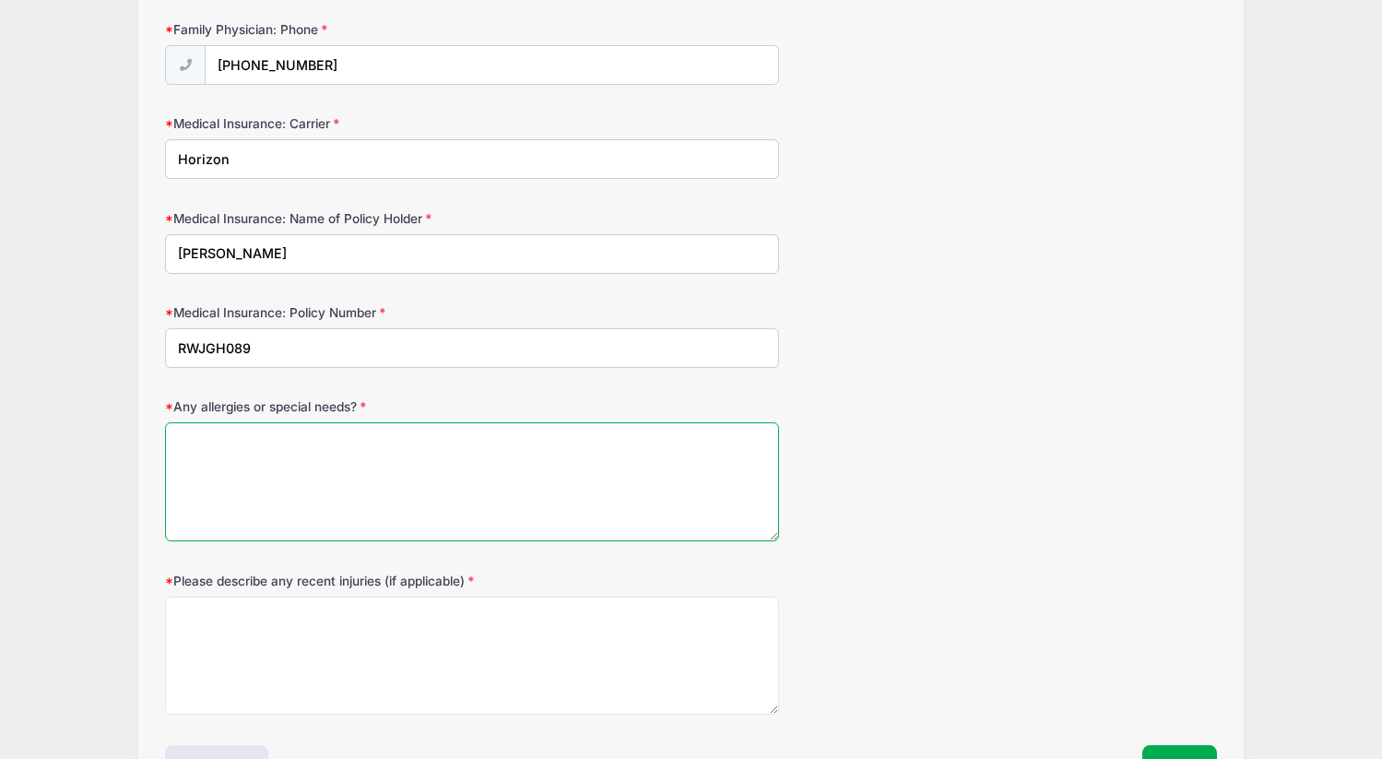
click at [355, 459] on textarea "Any allergies or special needs?" at bounding box center [471, 481] width 613 height 119
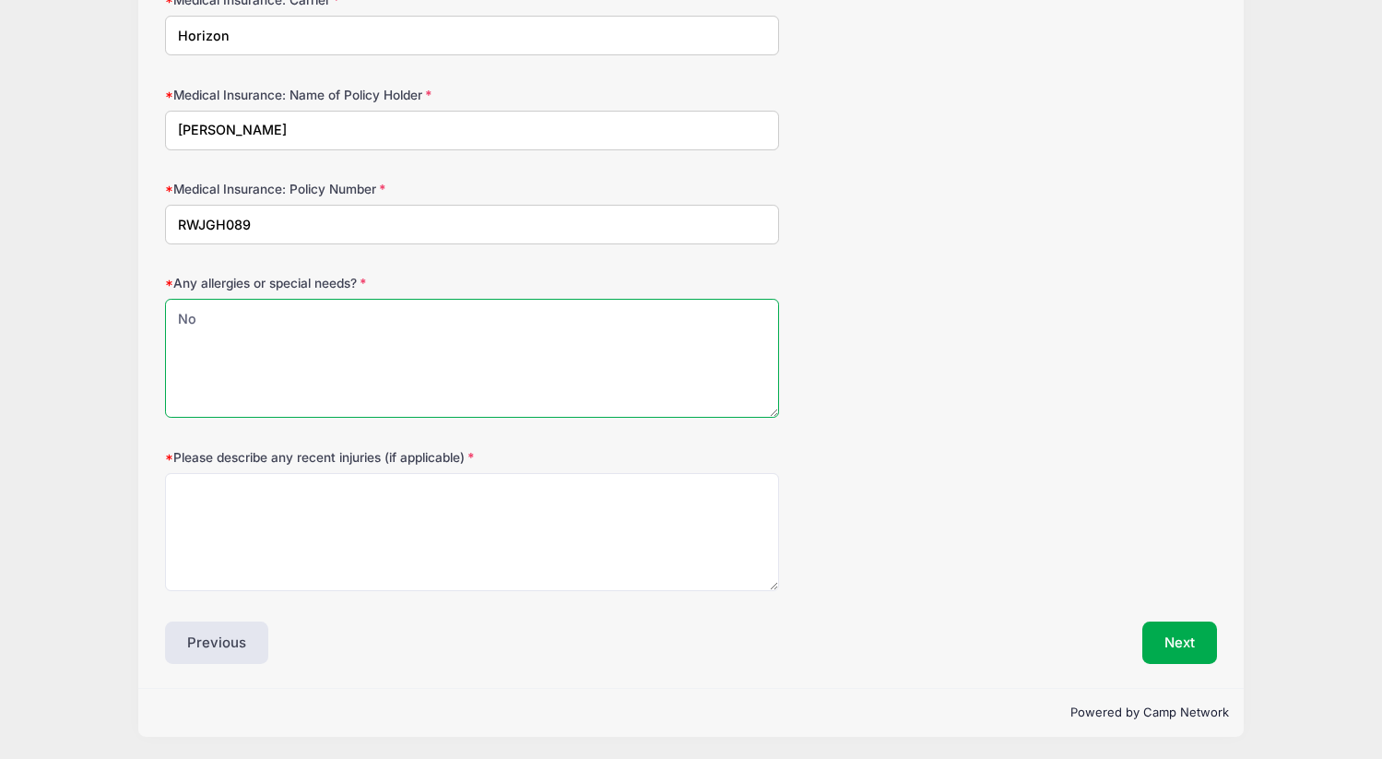
scroll to position [1112, 0]
type textarea "No"
click at [244, 455] on label "Please describe any recent injuries (if applicable)" at bounding box center [340, 456] width 350 height 18
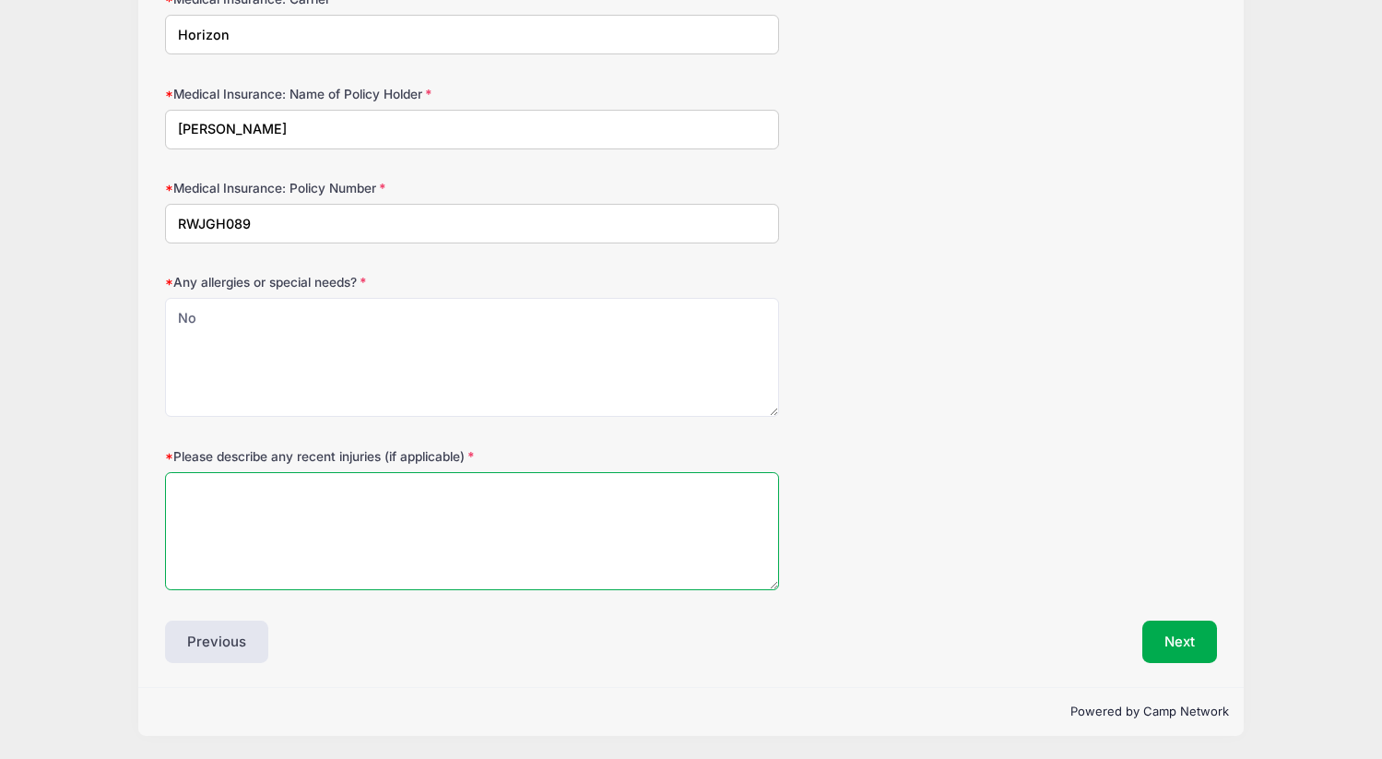
click at [244, 472] on textarea "Please describe any recent injuries (if applicable)" at bounding box center [471, 531] width 613 height 119
type textarea "None"
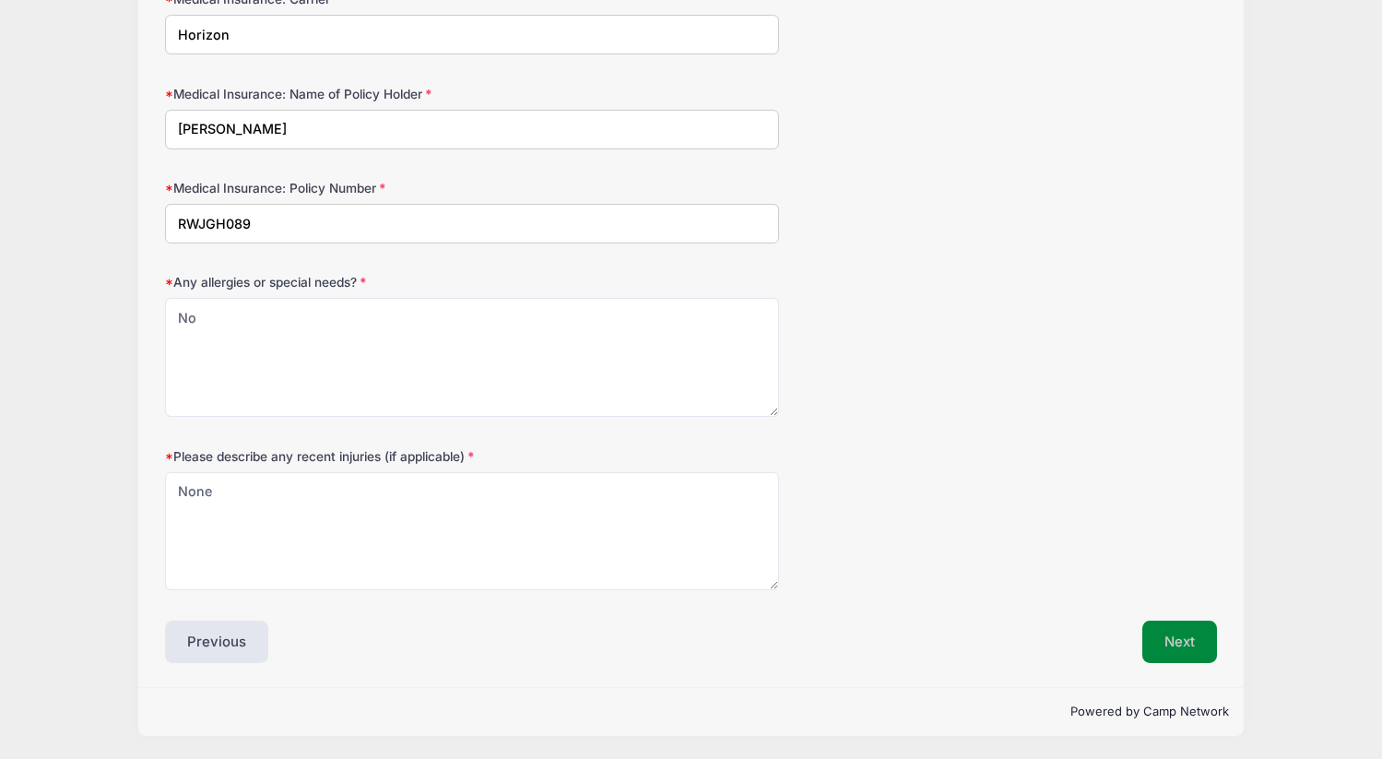
click at [1177, 644] on button "Next" at bounding box center [1180, 642] width 75 height 42
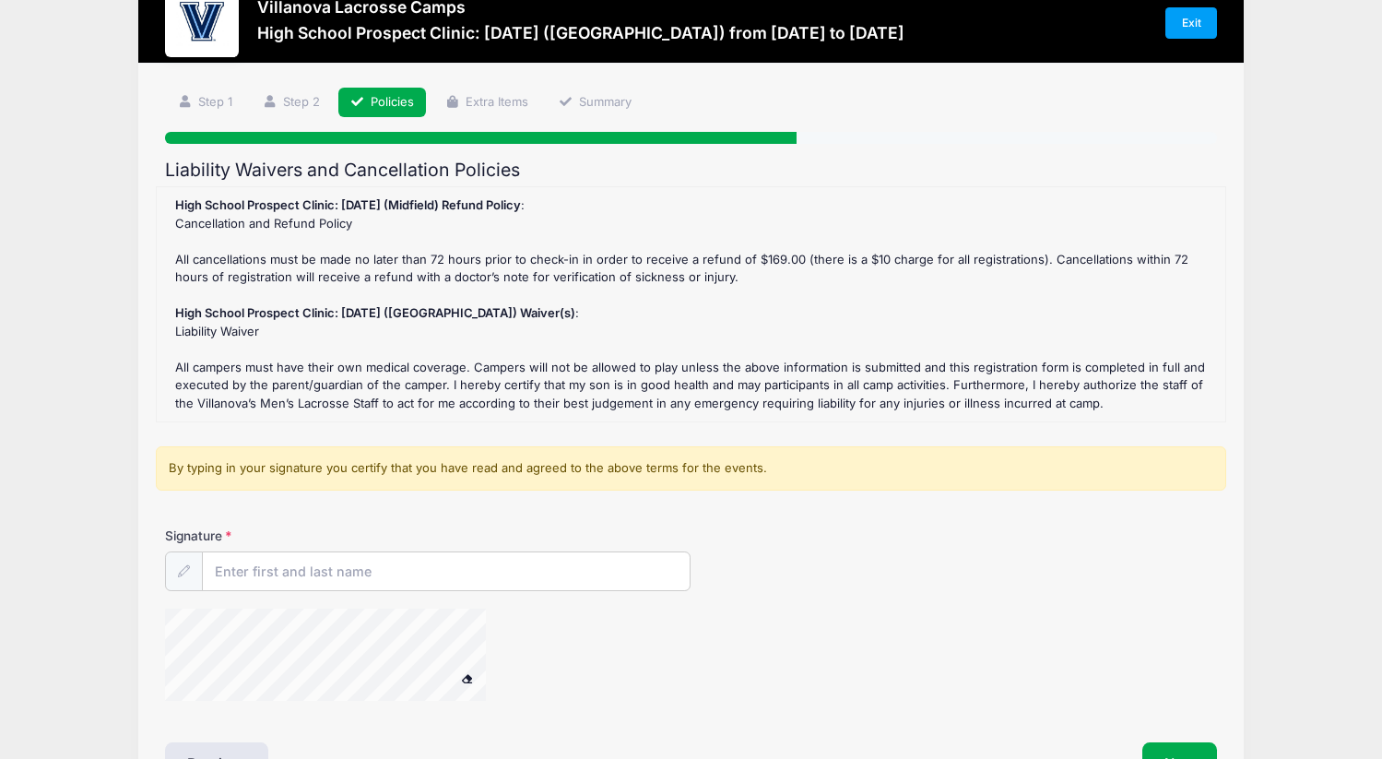
scroll to position [0, 0]
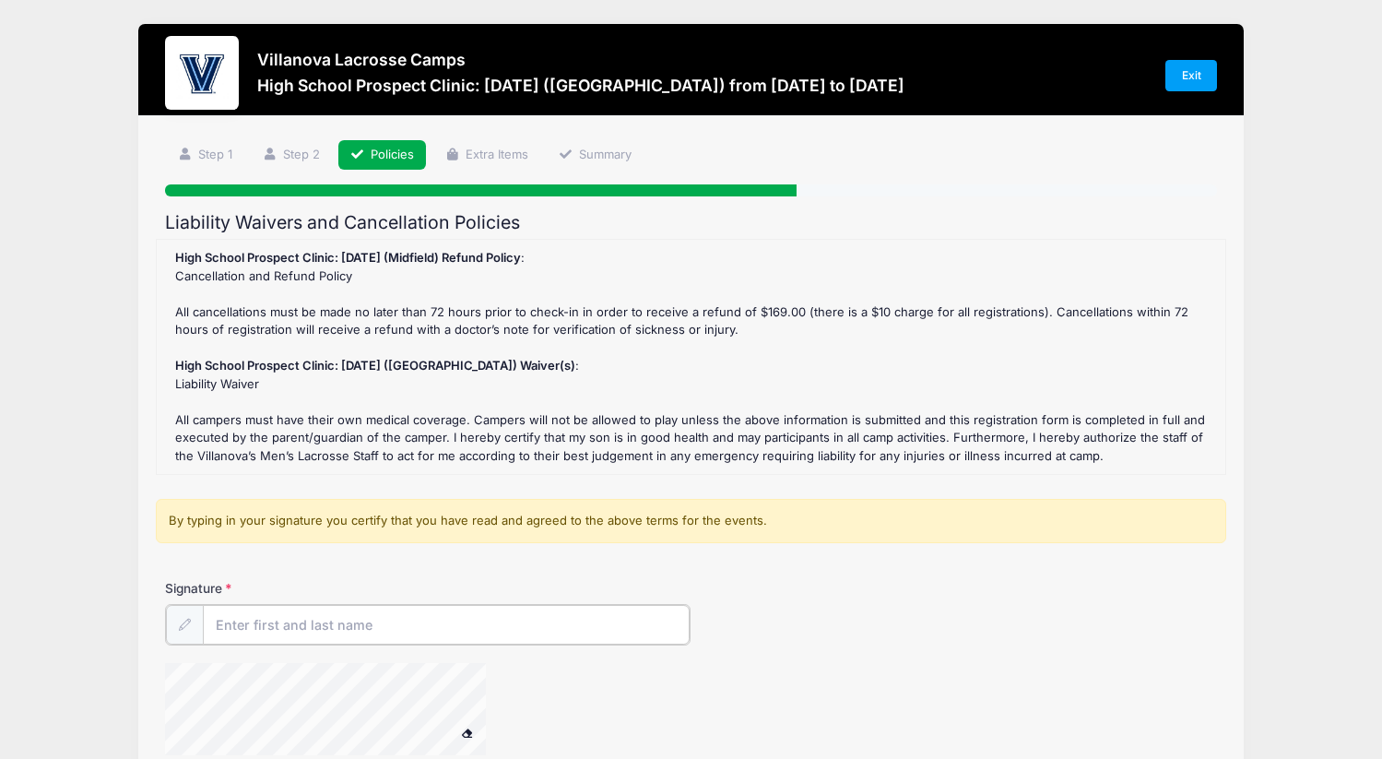
click at [340, 632] on input "Signature" at bounding box center [446, 625] width 487 height 40
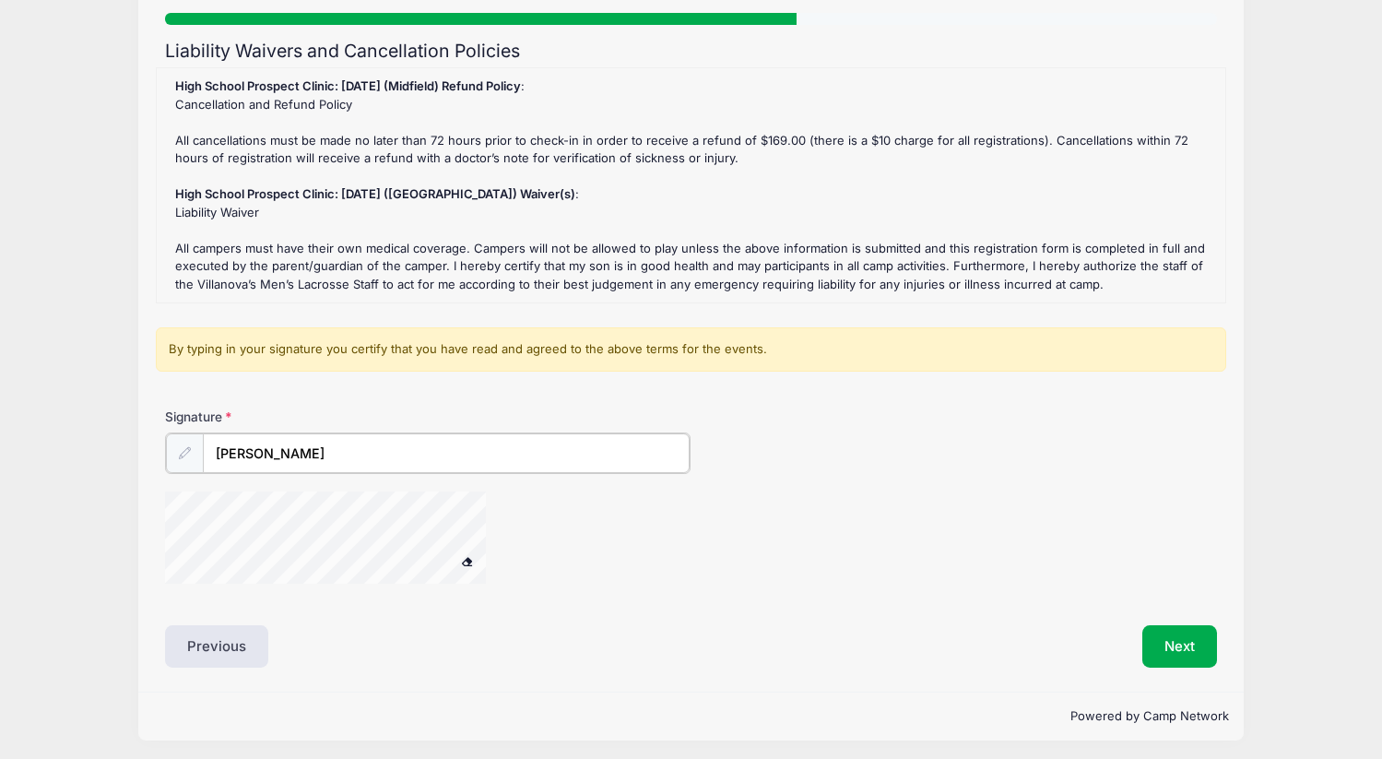
scroll to position [175, 0]
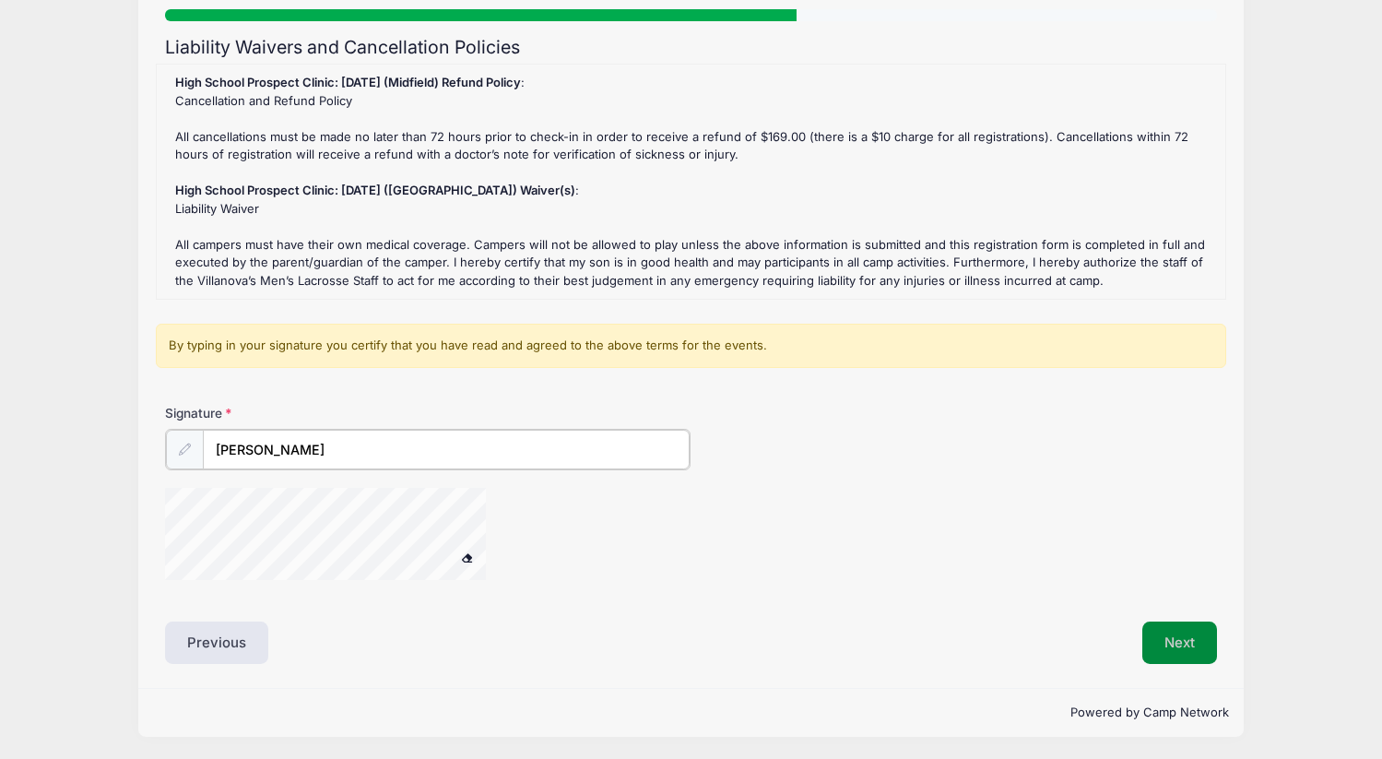
type input "[PERSON_NAME]"
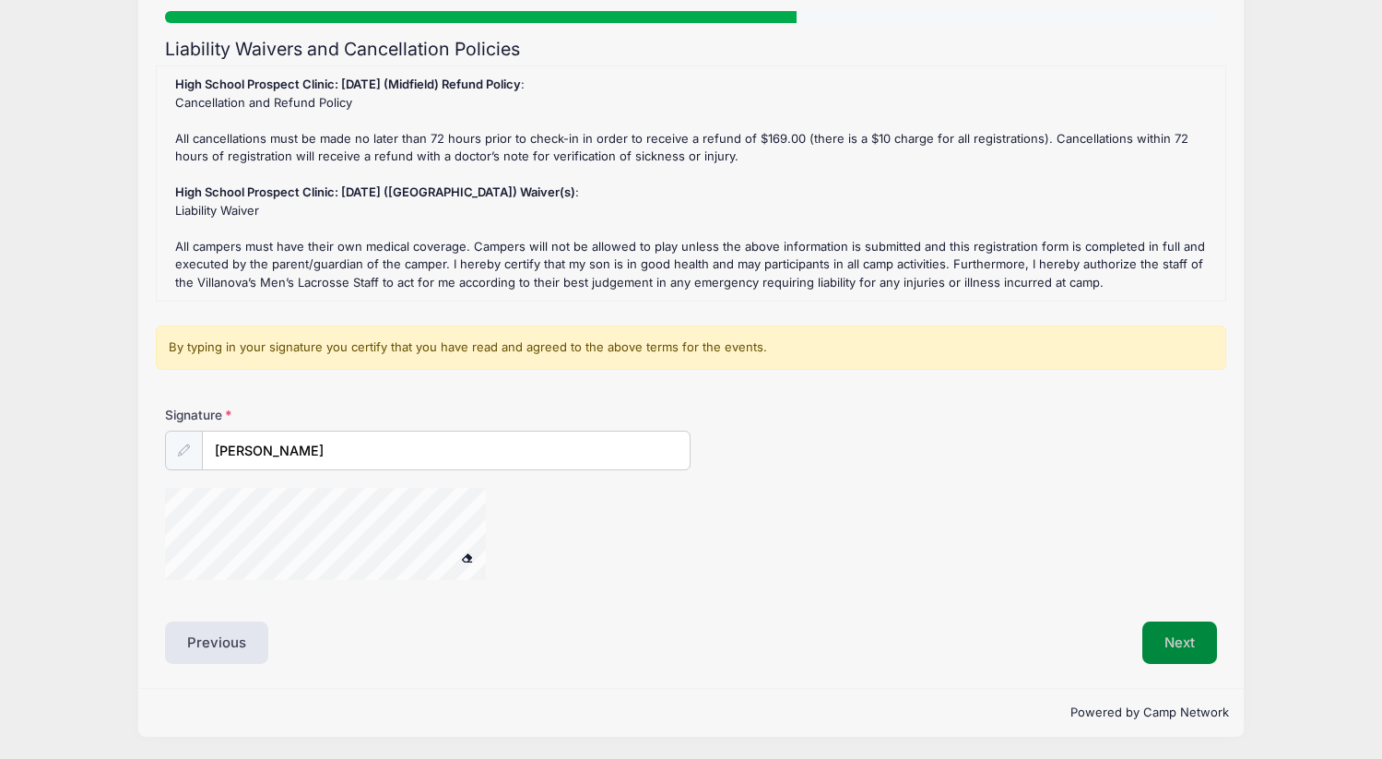
click at [1173, 643] on button "Next" at bounding box center [1180, 643] width 75 height 42
click at [1173, 639] on button "Next" at bounding box center [1180, 643] width 75 height 42
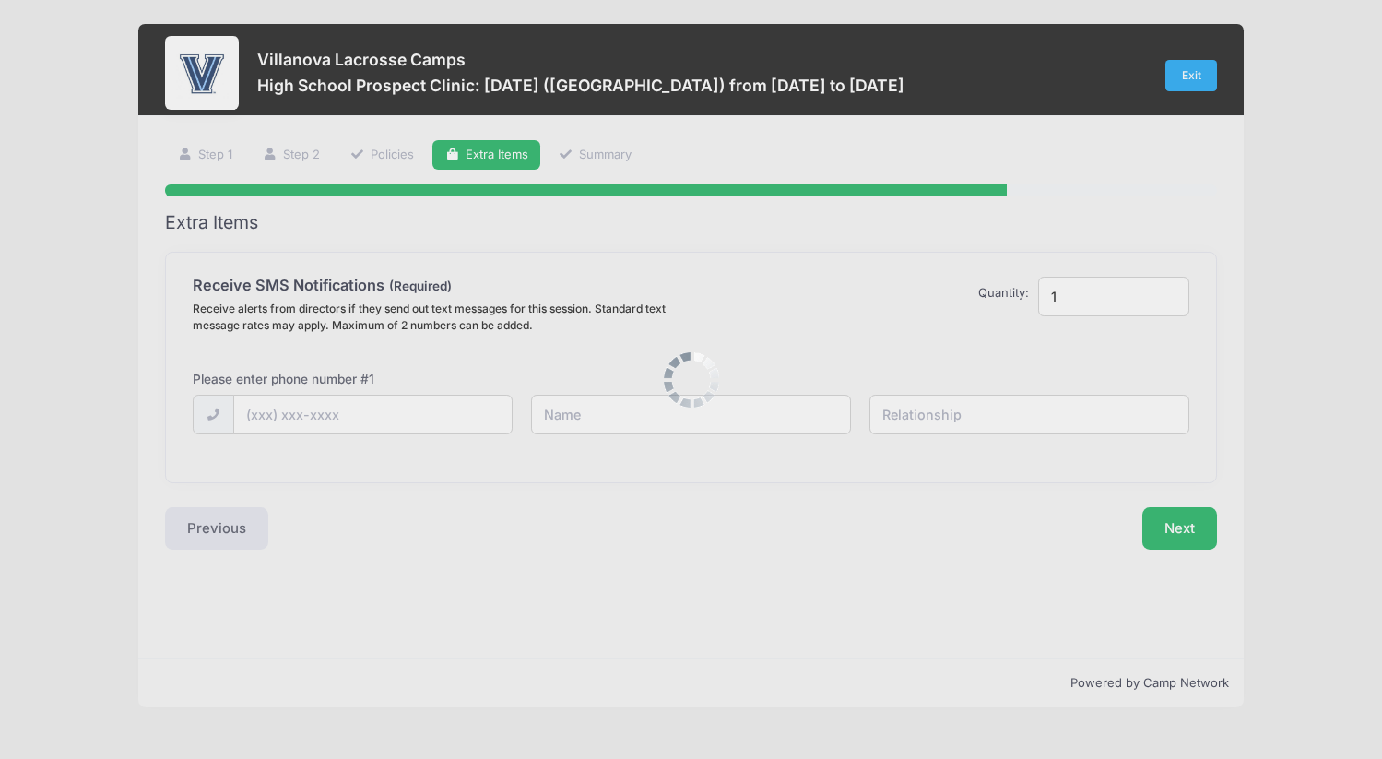
scroll to position [0, 0]
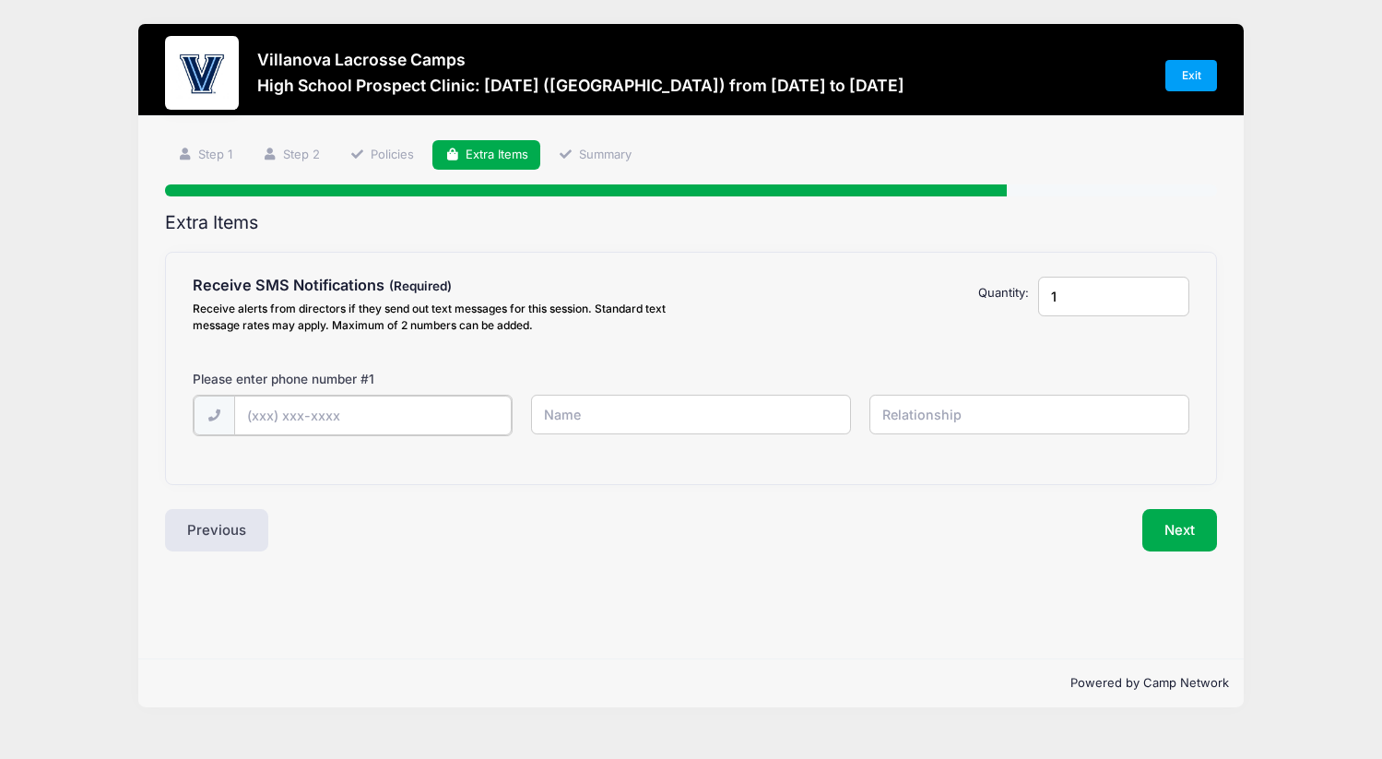
click at [340, 416] on input "text" at bounding box center [373, 416] width 279 height 40
type input "[PHONE_NUMBER]"
type input "[PERSON_NAME]"
type input "Father"
click at [1190, 528] on button "Next" at bounding box center [1180, 528] width 75 height 42
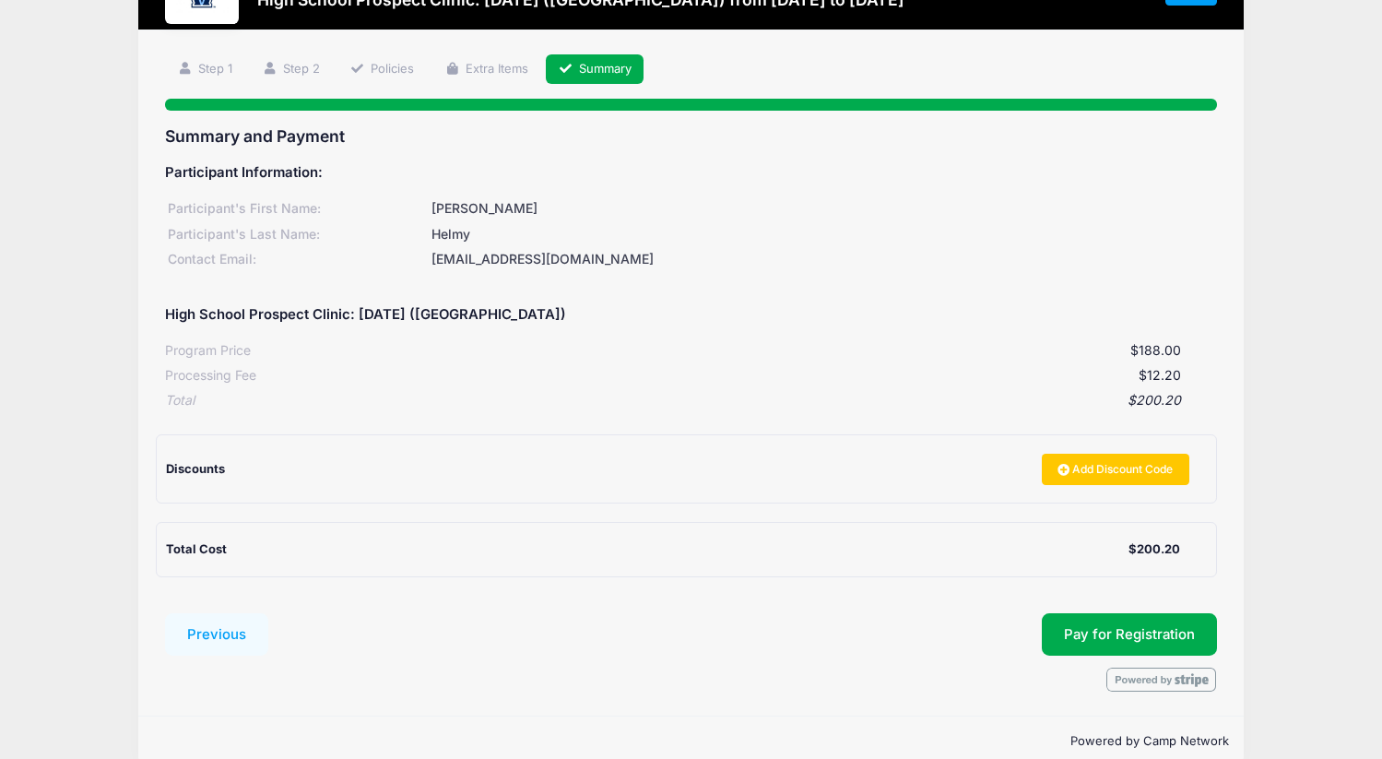
scroll to position [115, 0]
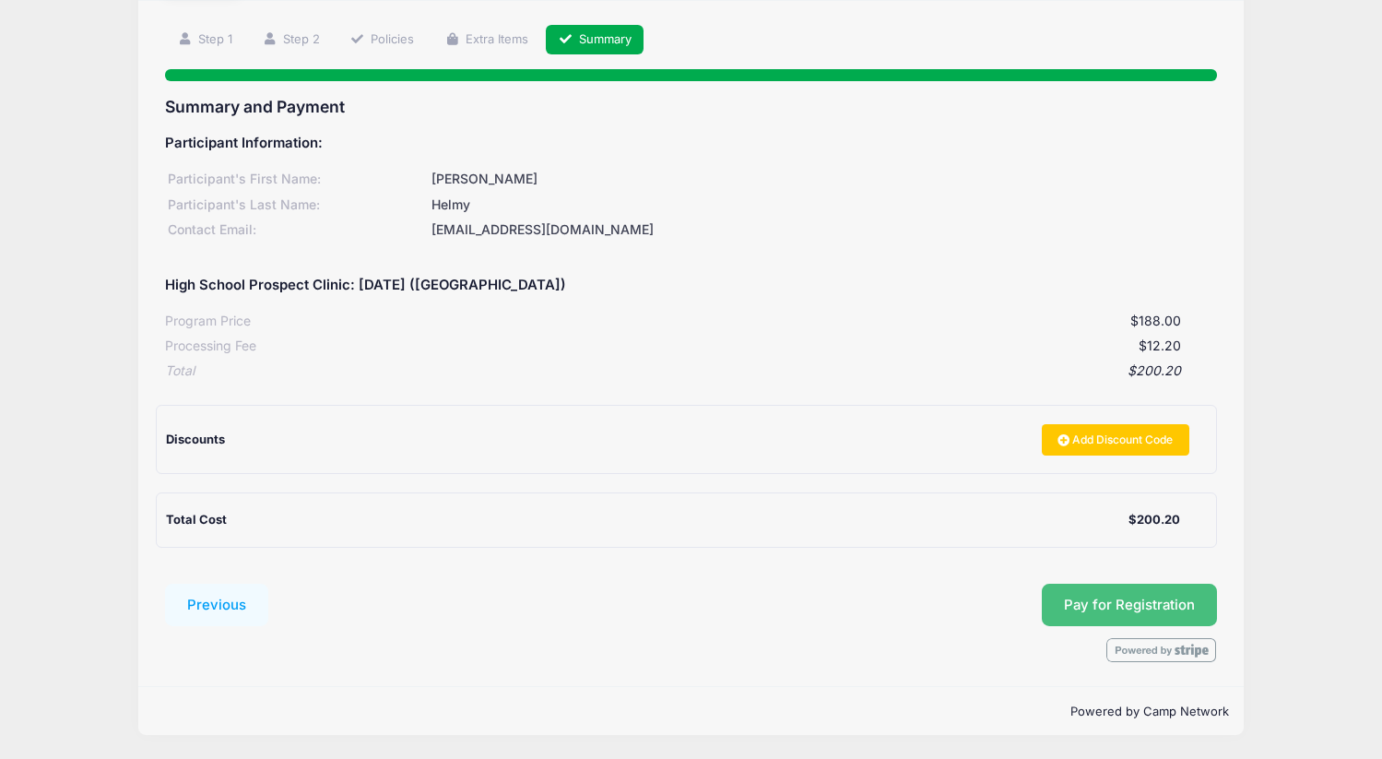
click at [1116, 603] on button "Pay for Registration" at bounding box center [1129, 605] width 175 height 42
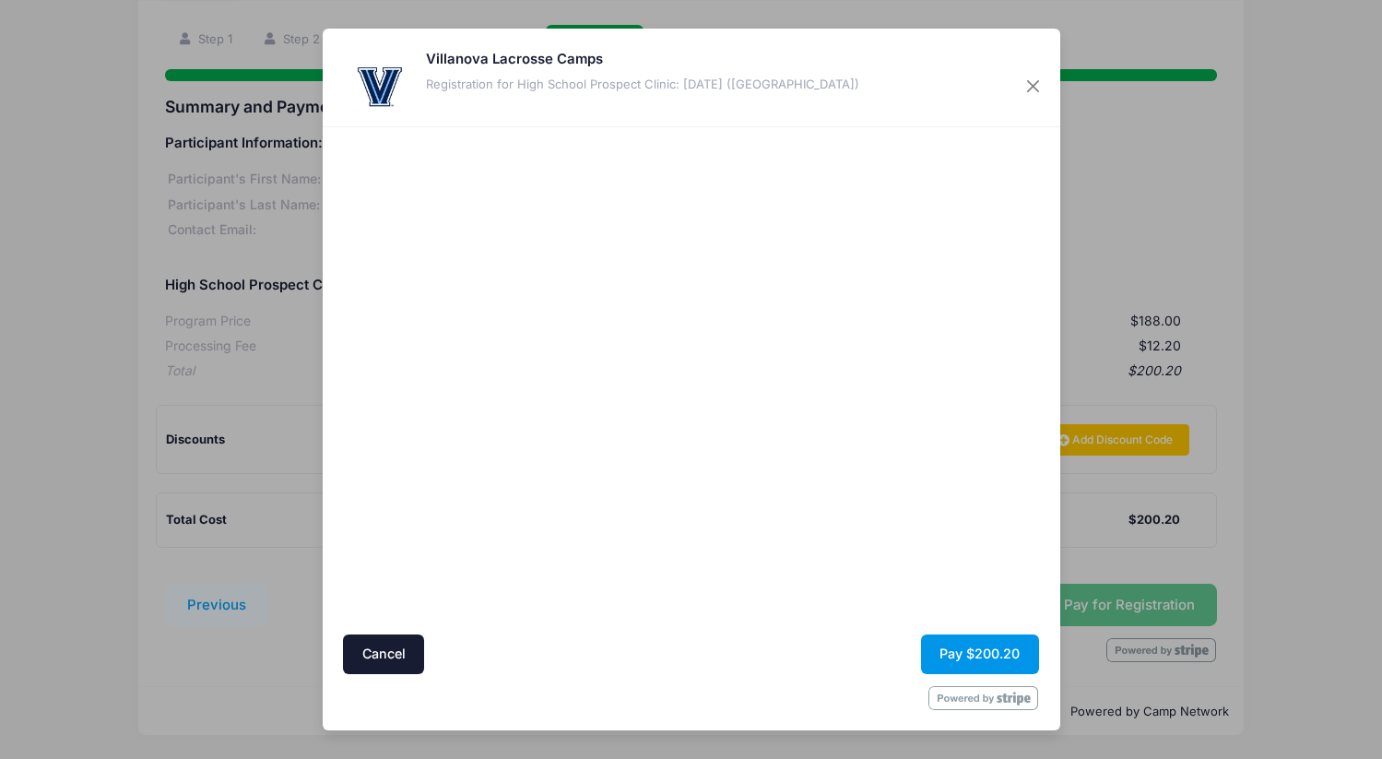
click at [967, 657] on button "Pay $200.20" at bounding box center [980, 655] width 118 height 40
